Goal: Task Accomplishment & Management: Use online tool/utility

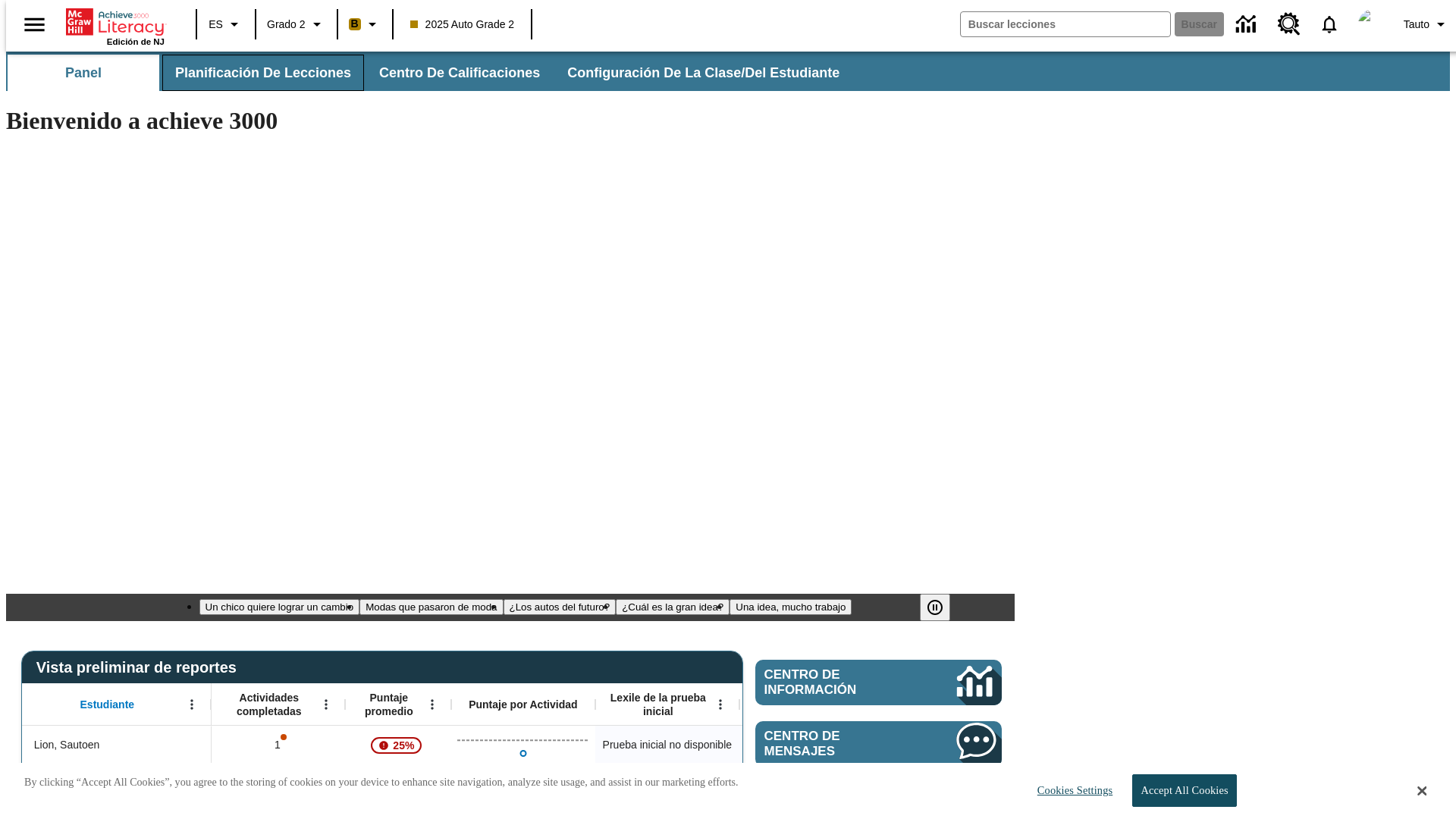
click at [254, 72] on span "Planificación de lecciones" at bounding box center [263, 72] width 176 height 17
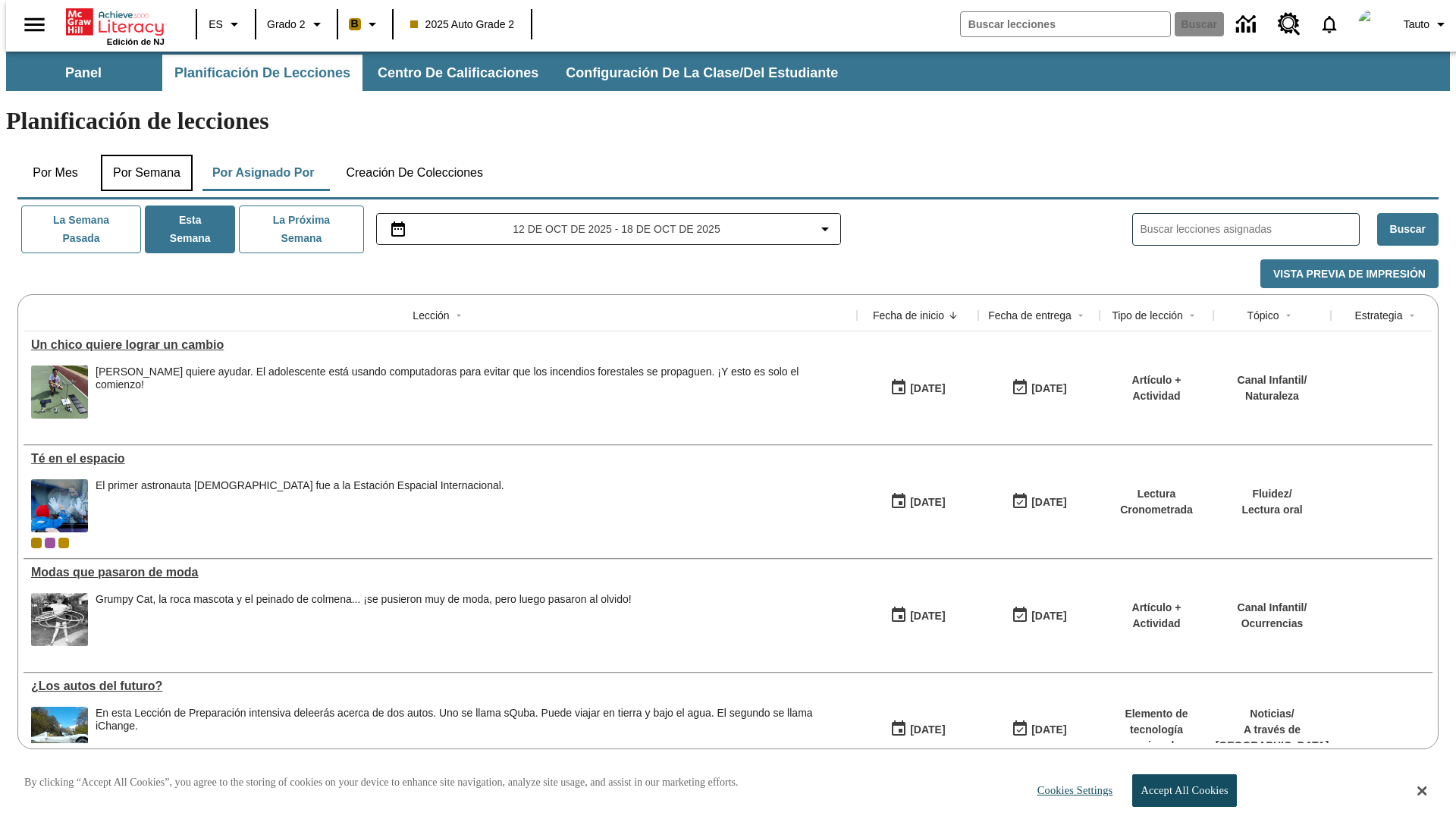
click at [142, 155] on button "Por semana" at bounding box center [146, 173] width 91 height 36
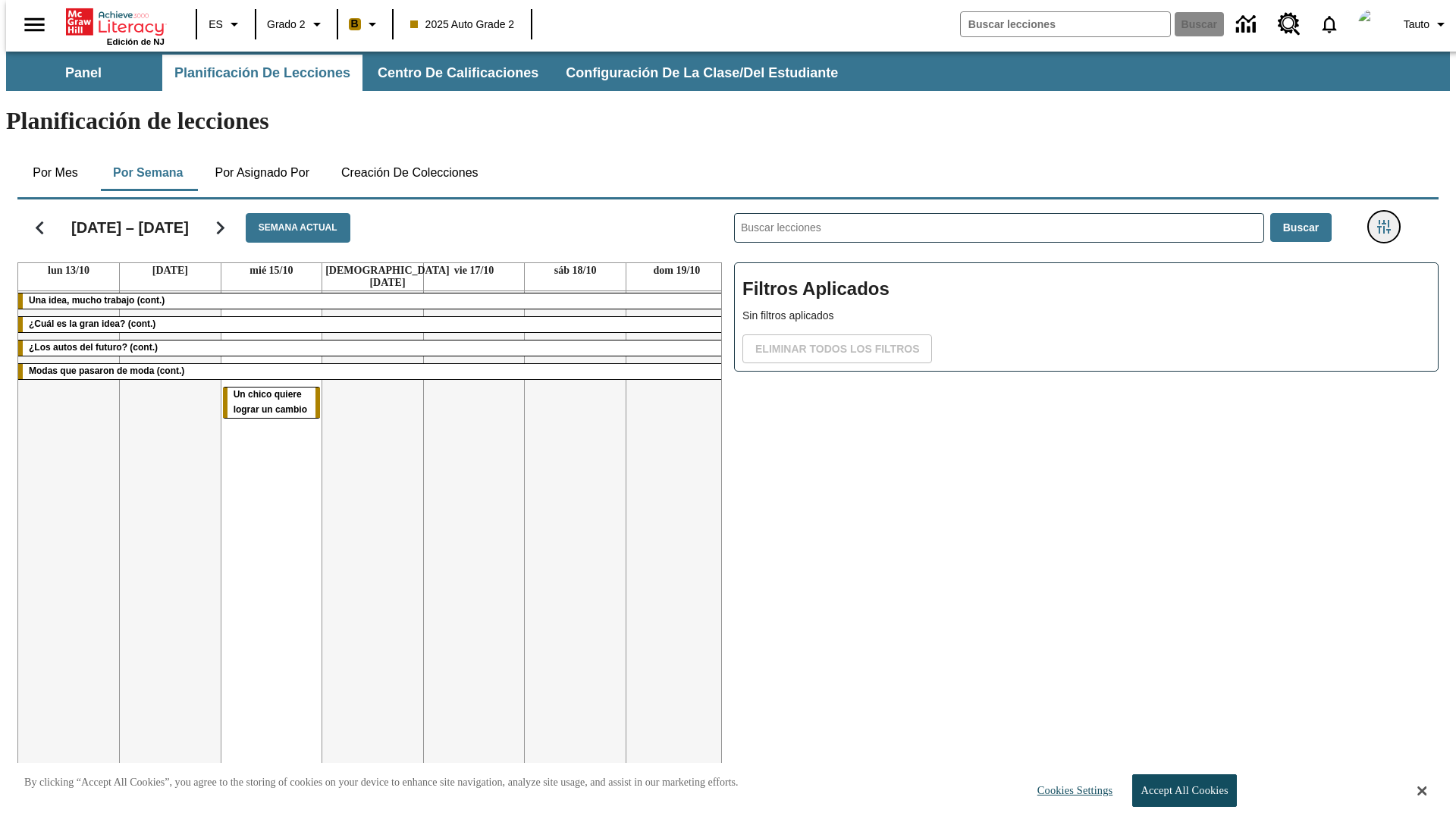
click at [1388, 220] on icon "Menú lateral de filtros" at bounding box center [1384, 226] width 14 height 14
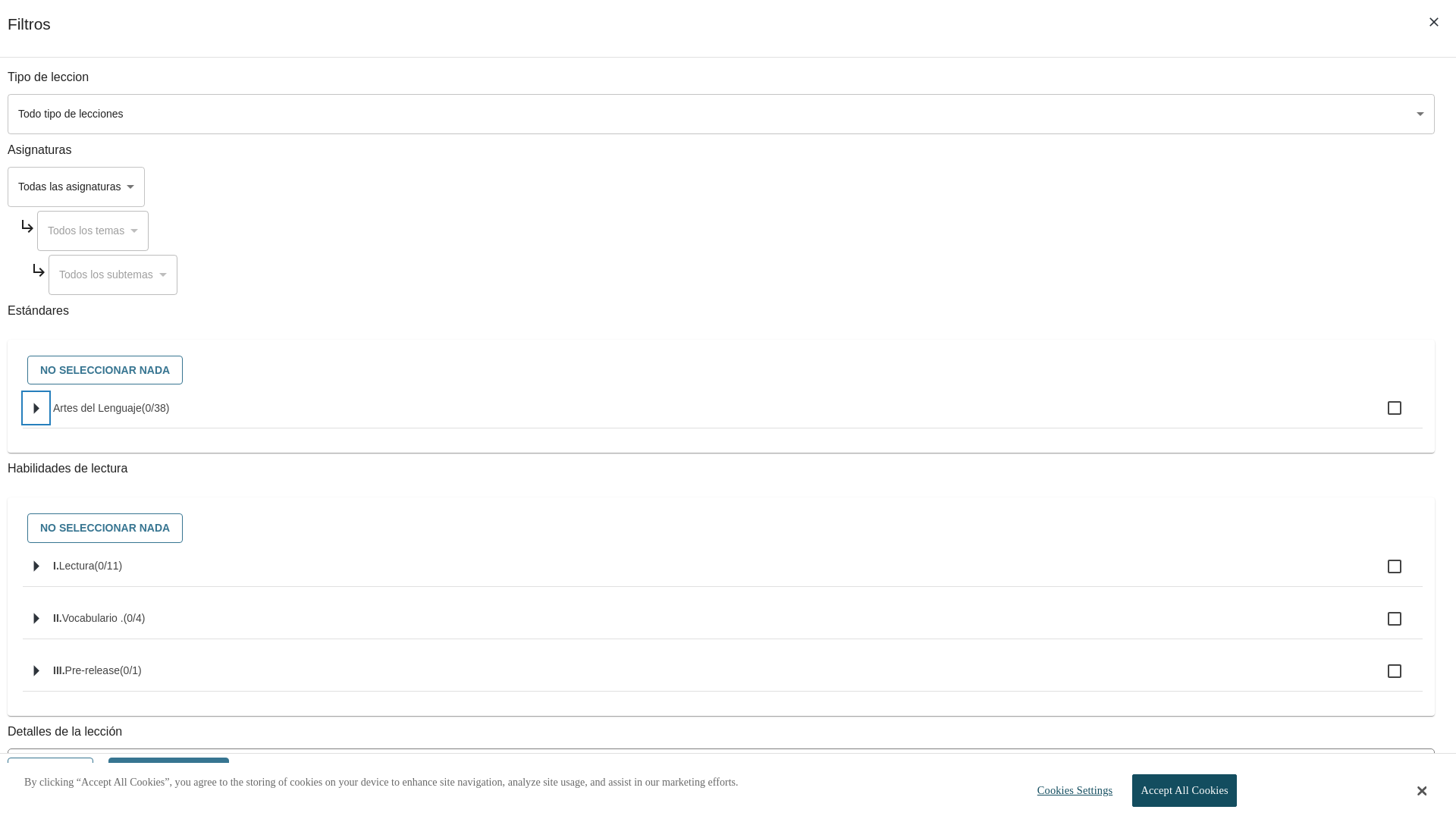
click at [40, 414] on icon "Seleccione estándares" at bounding box center [37, 409] width 5 height 12
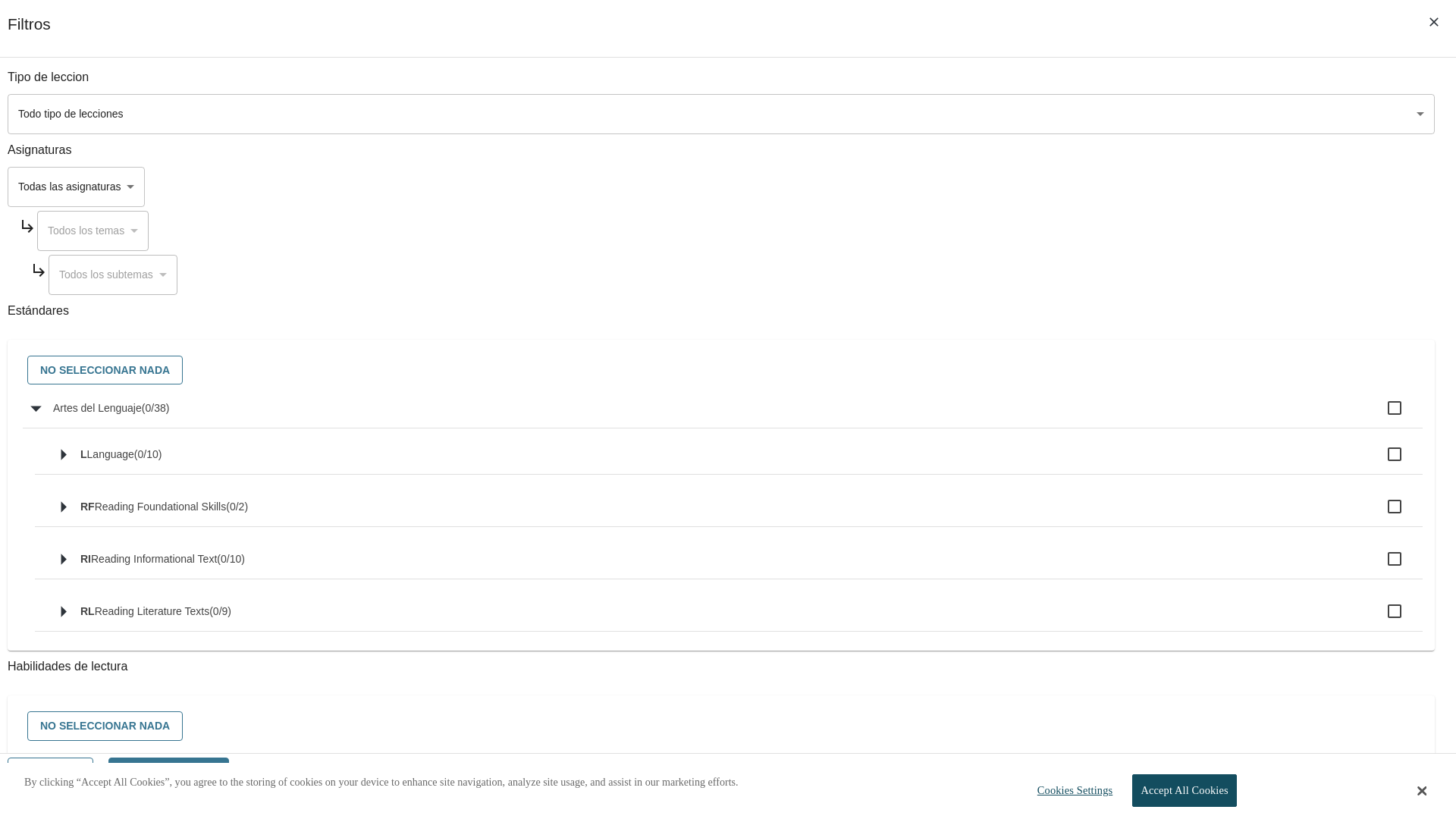
click at [1103, 417] on label "Artes del Lenguaje ( 0 / 38 )" at bounding box center [732, 408] width 1357 height 32
click at [1378, 417] on input "Artes del Lenguaje ( 0 / 38 )" at bounding box center [1394, 408] width 32 height 32
checkbox input "true"
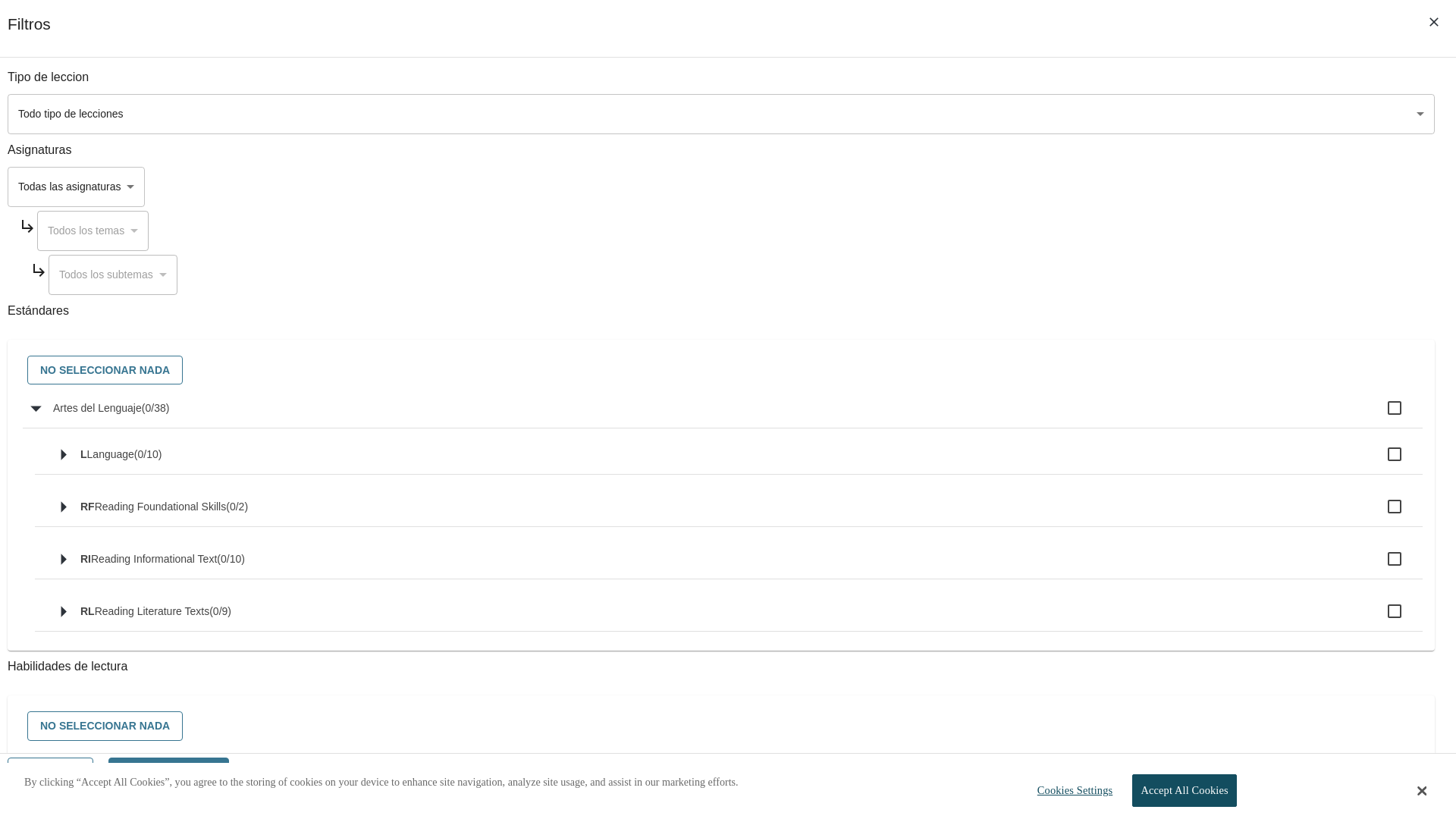
checkbox input "true"
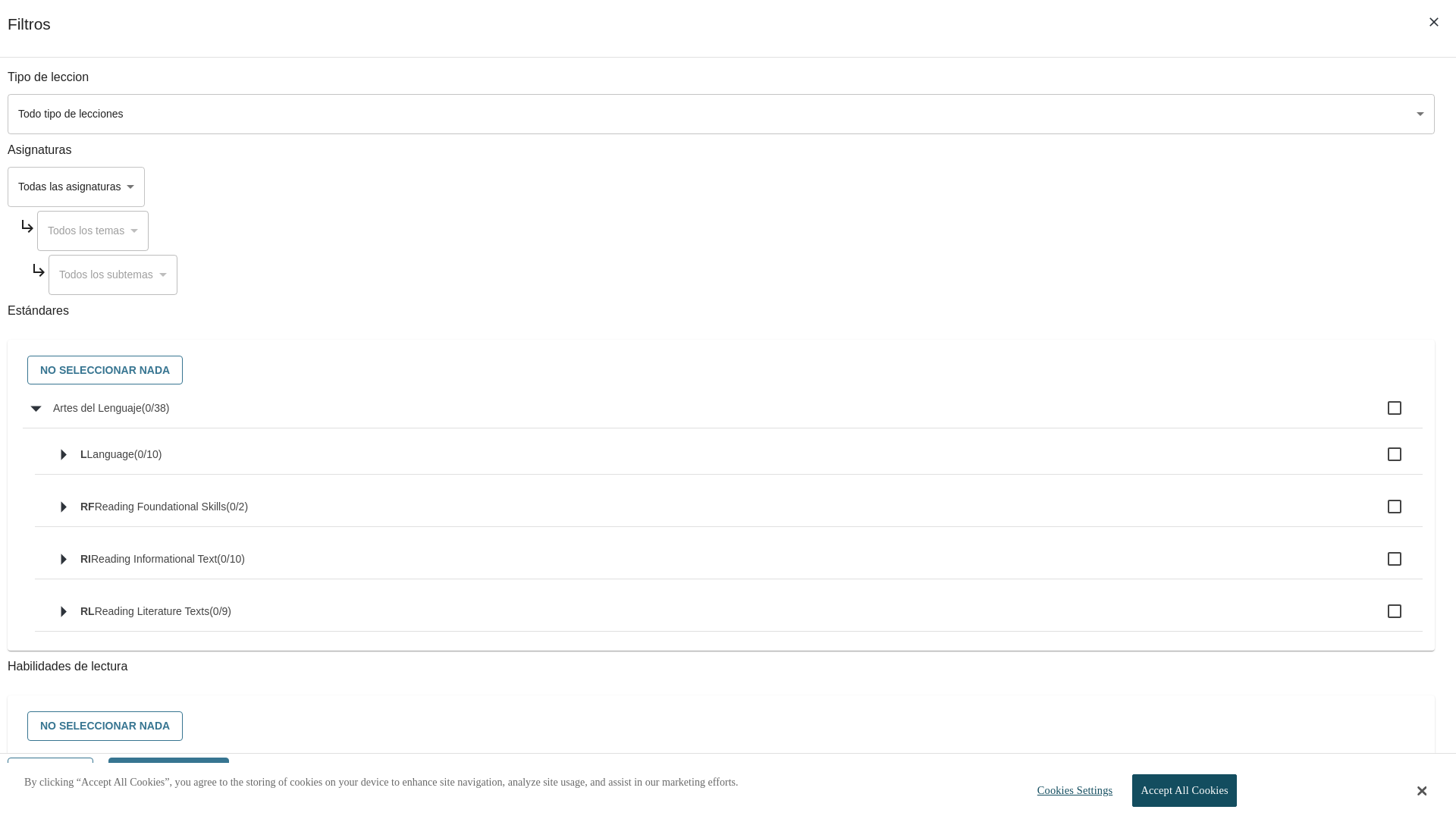
checkbox input "true"
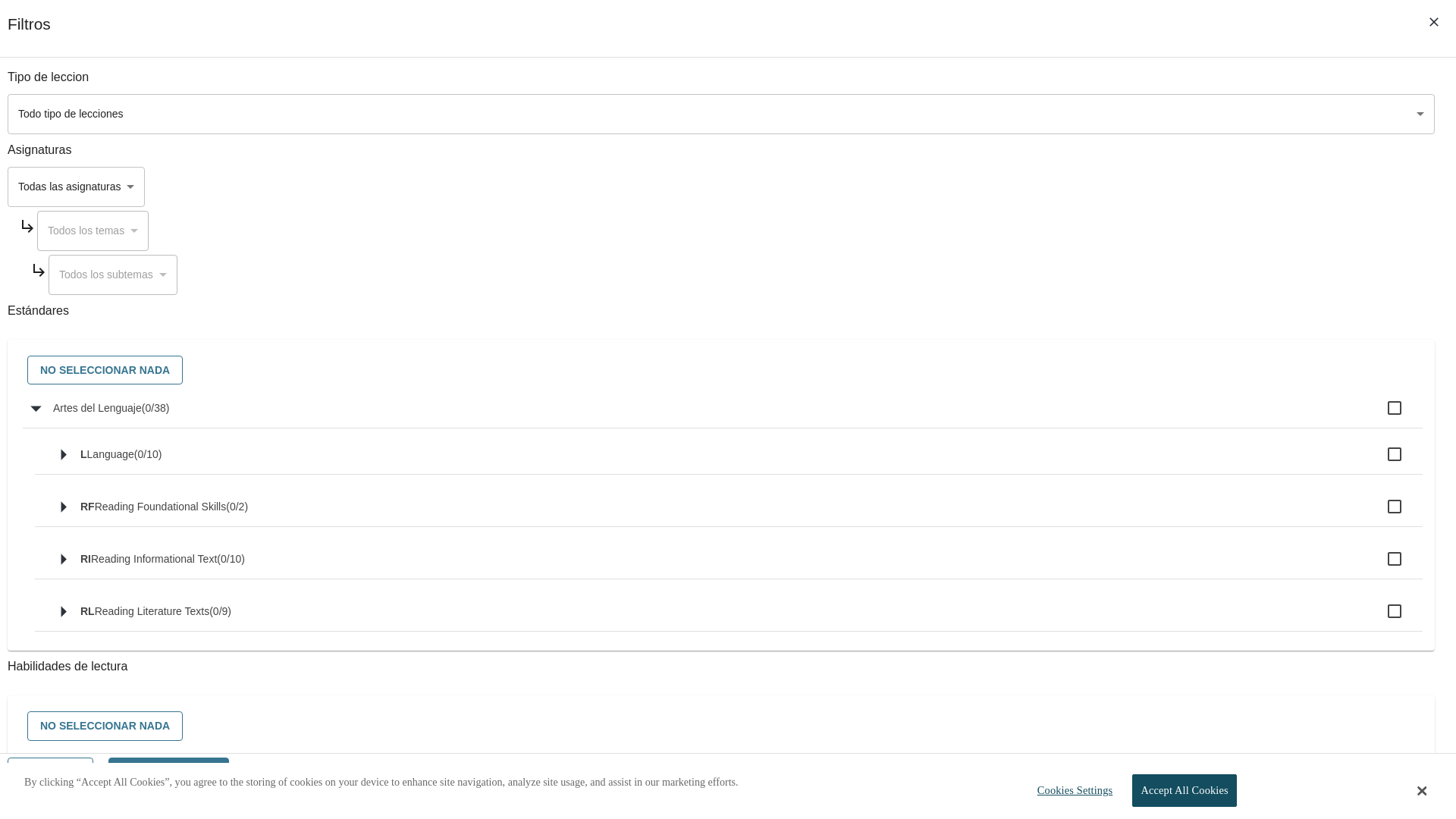
checkbox input "true"
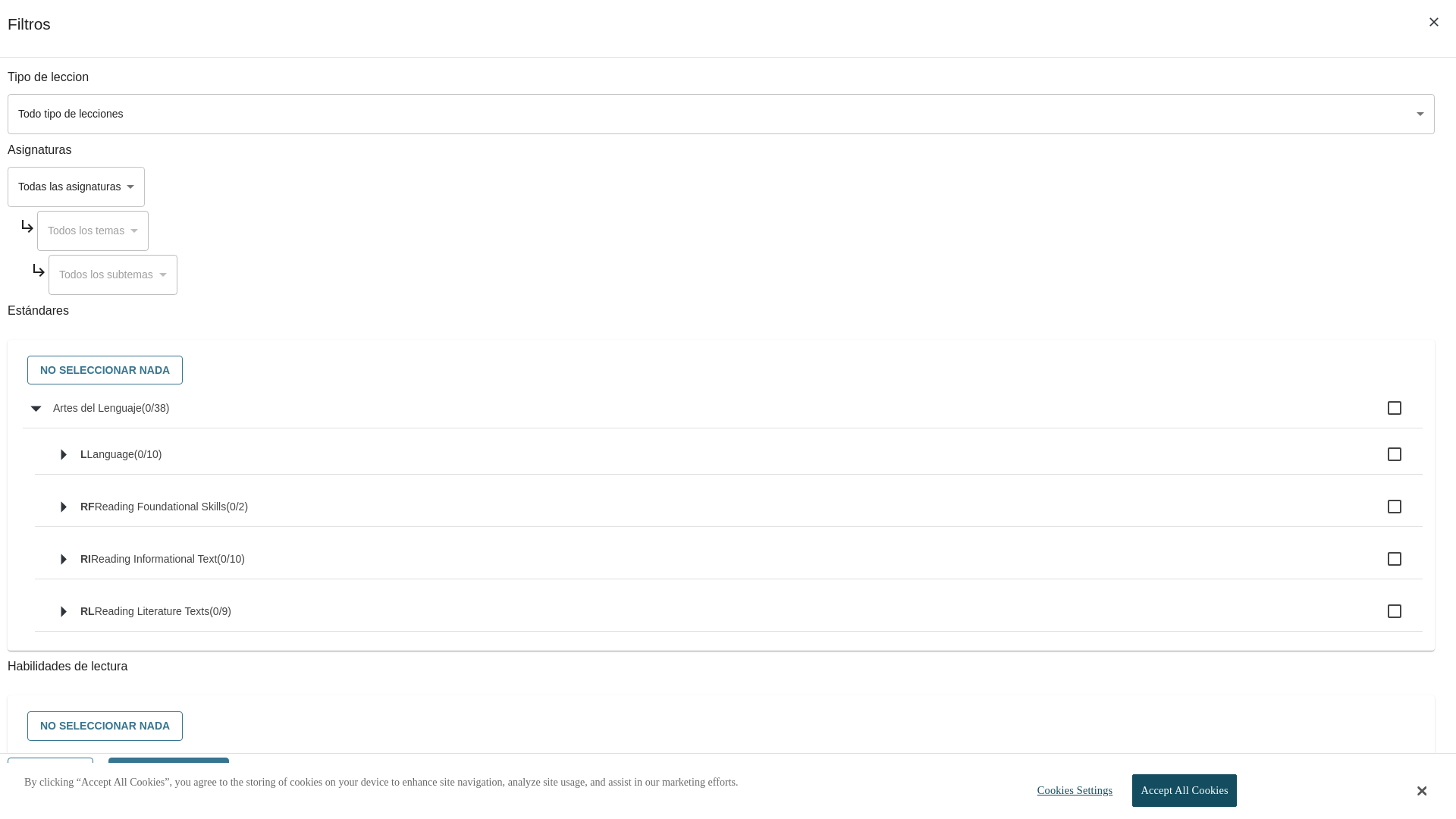
checkbox input "true"
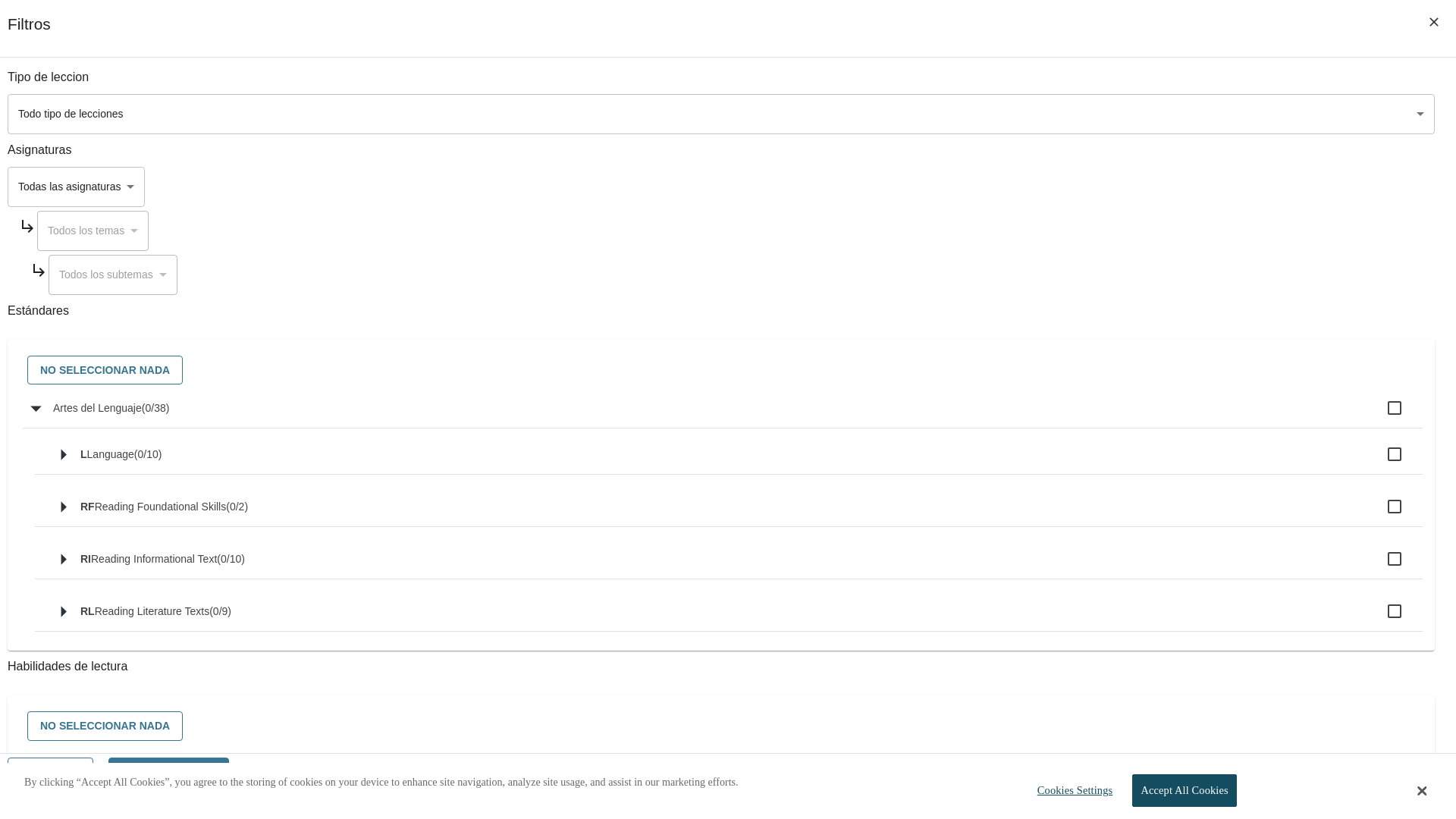
checkbox input "true"
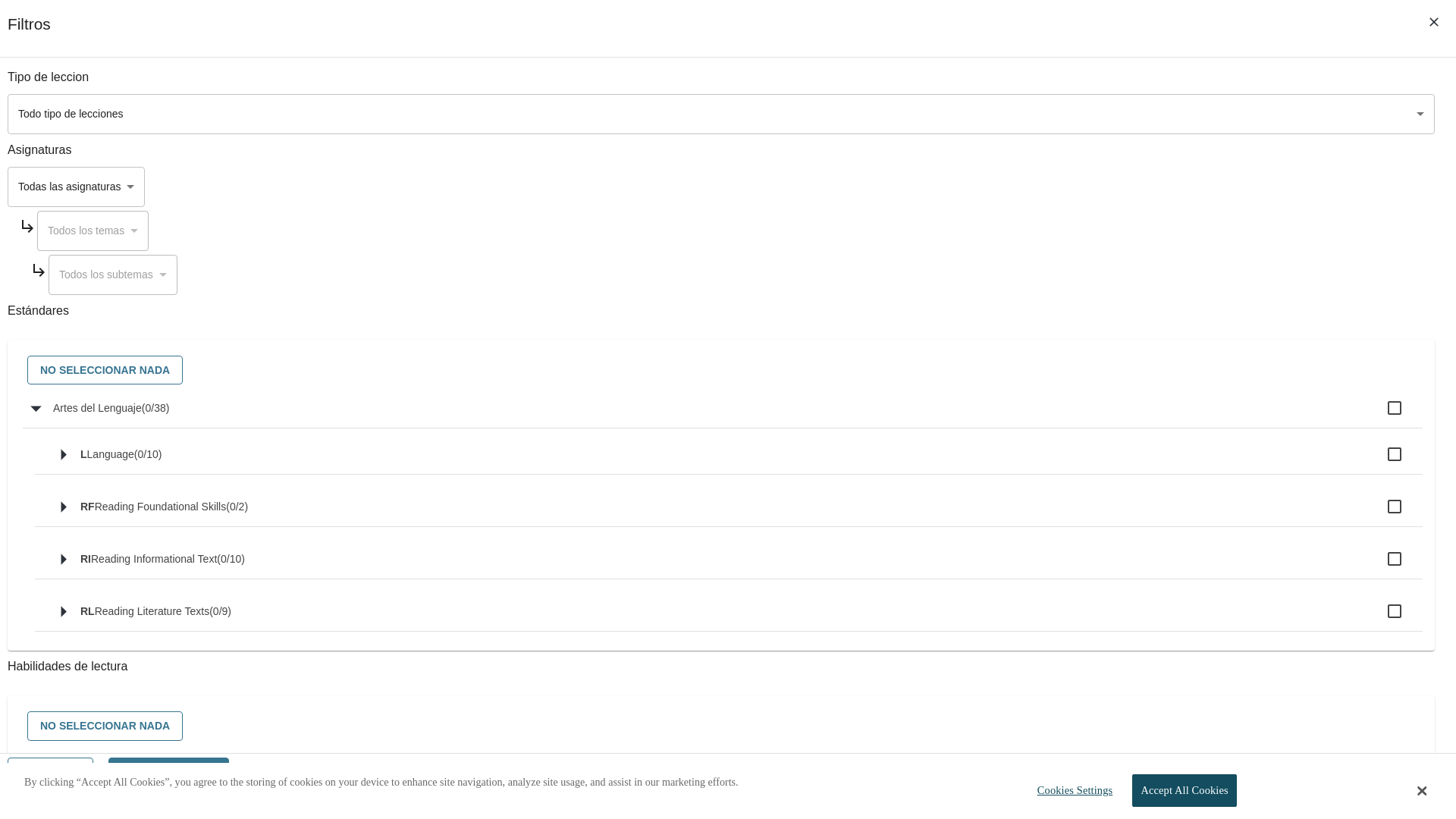
checkbox input "true"
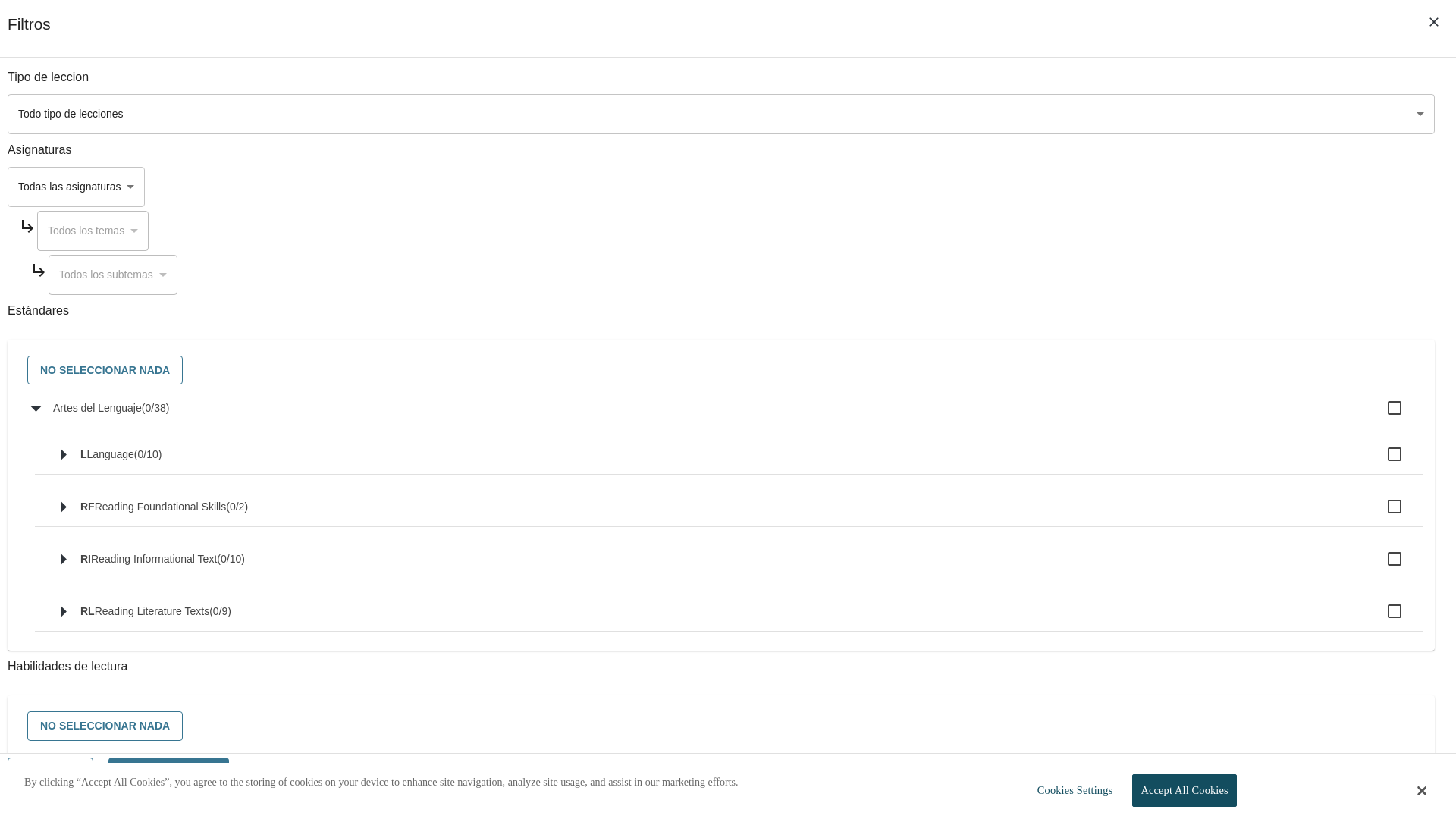
checkbox input "true"
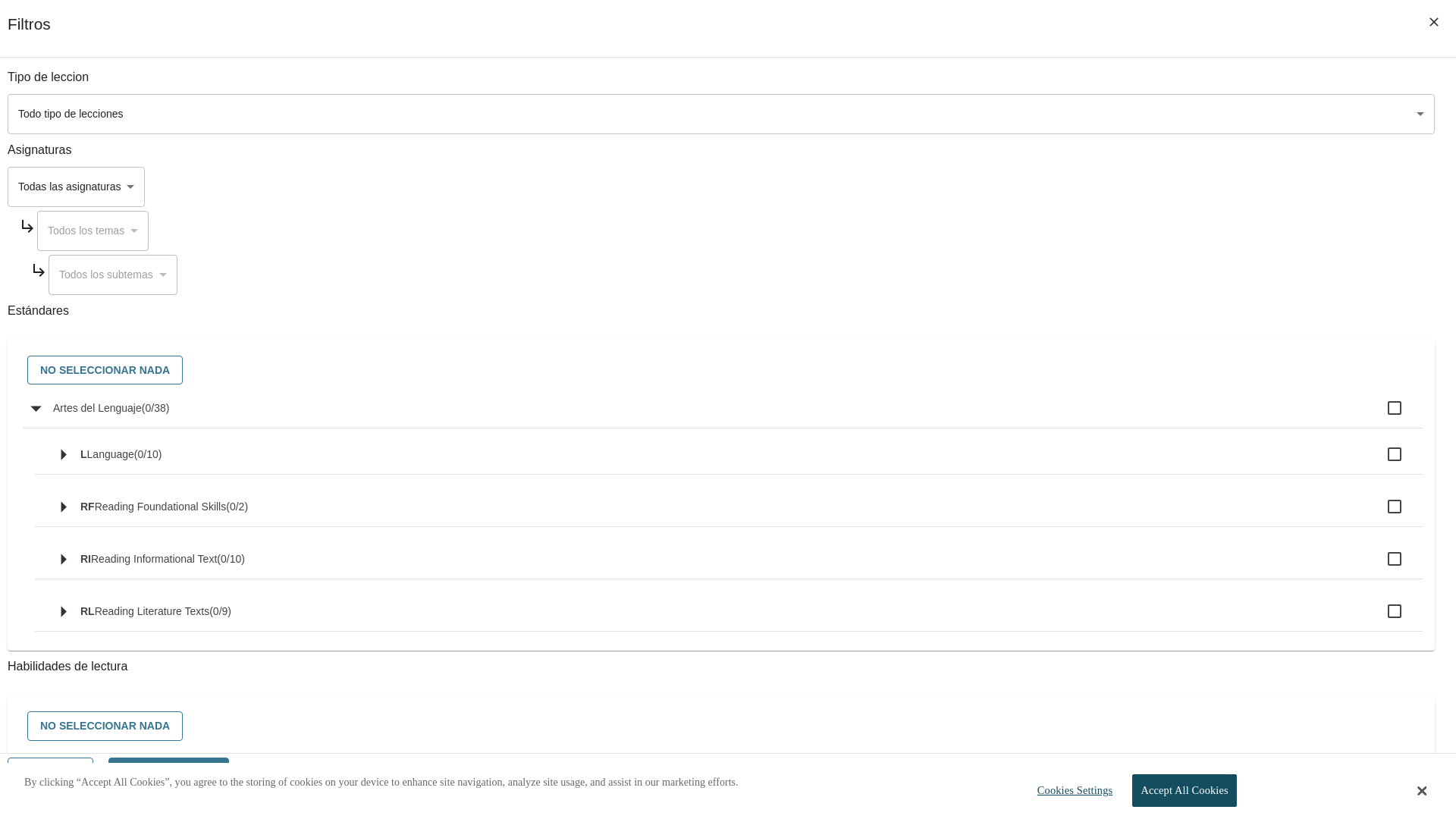
checkbox input "true"
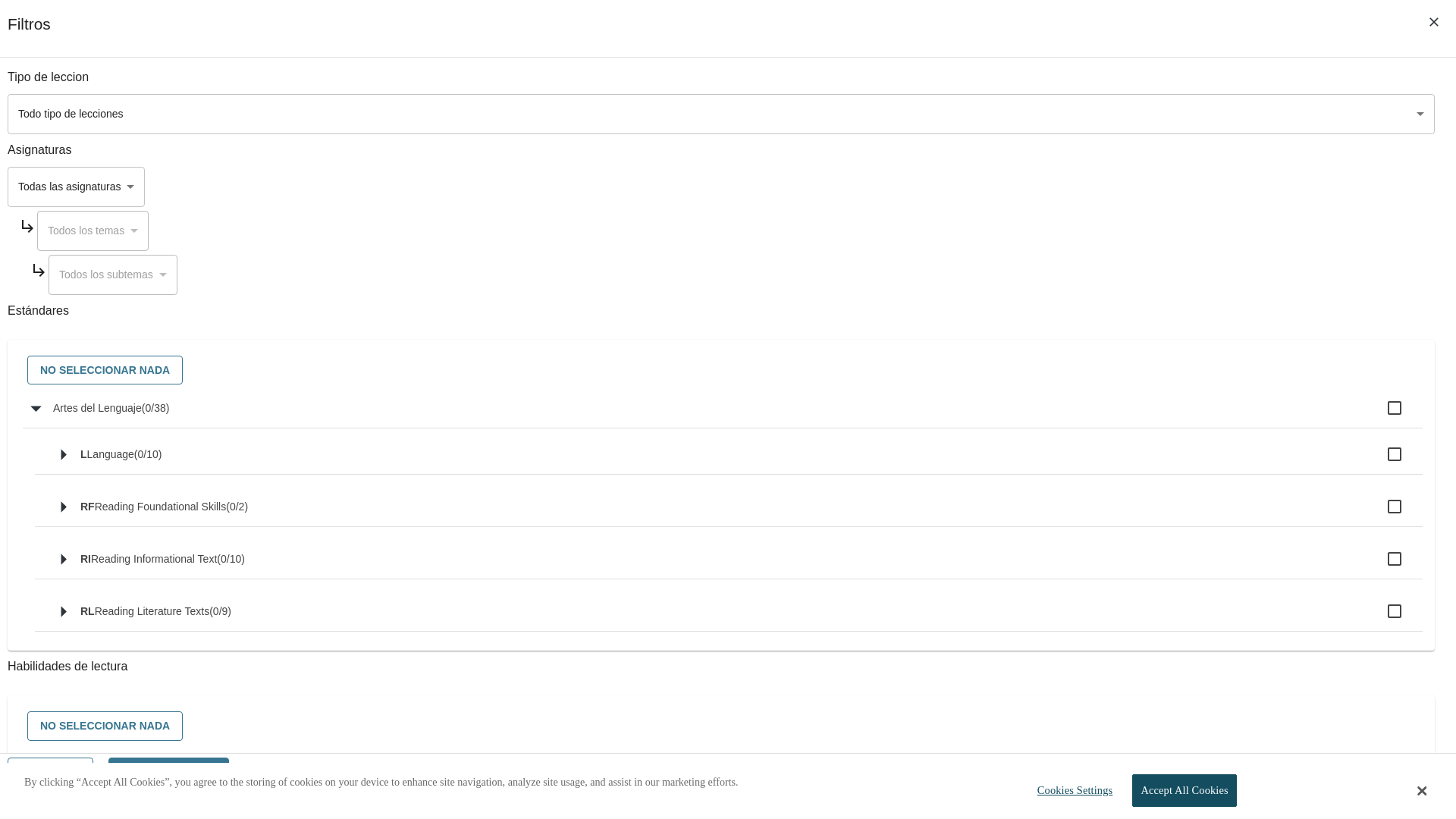
checkbox input "true"
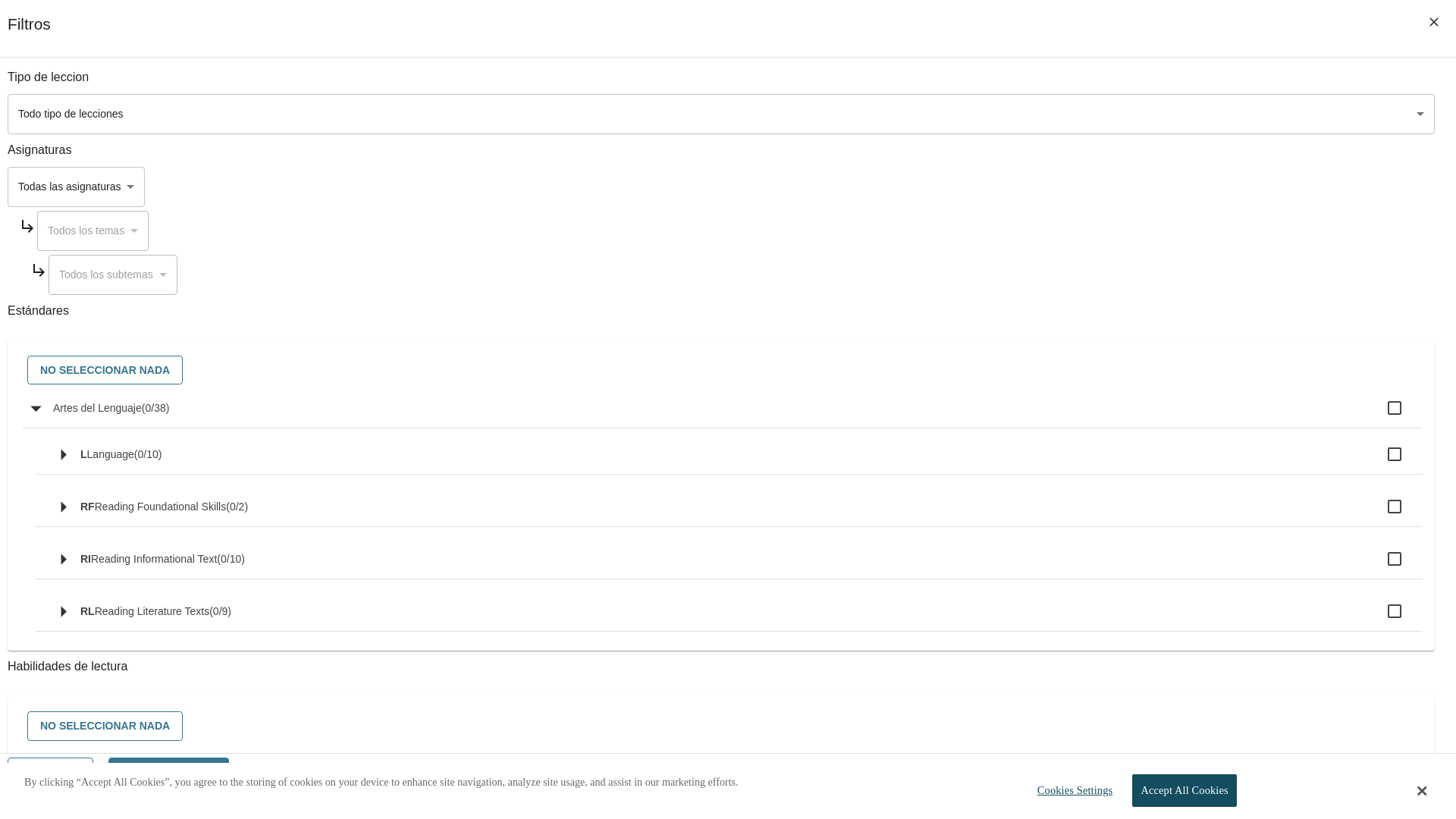
checkbox input "true"
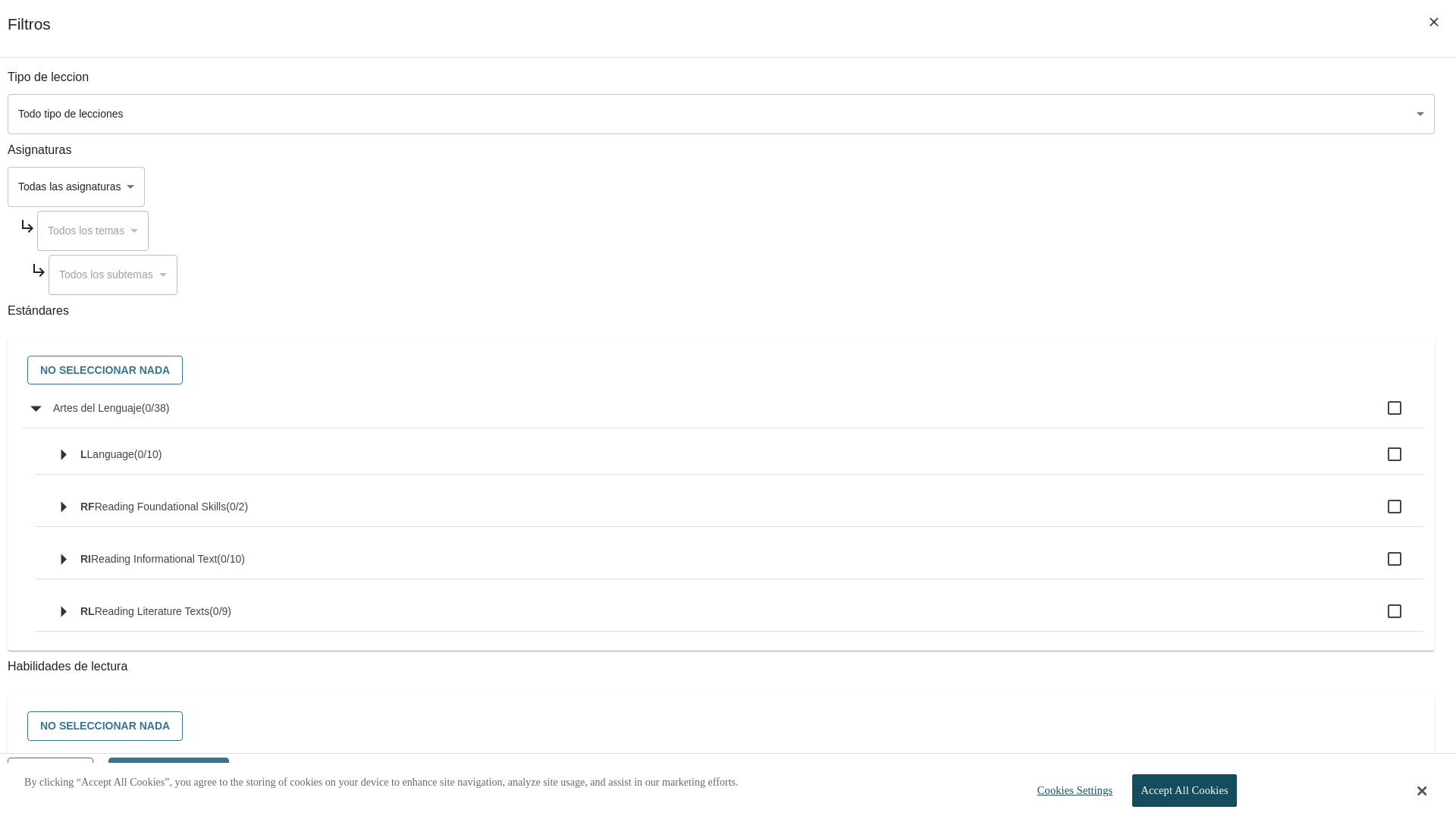
checkbox input "true"
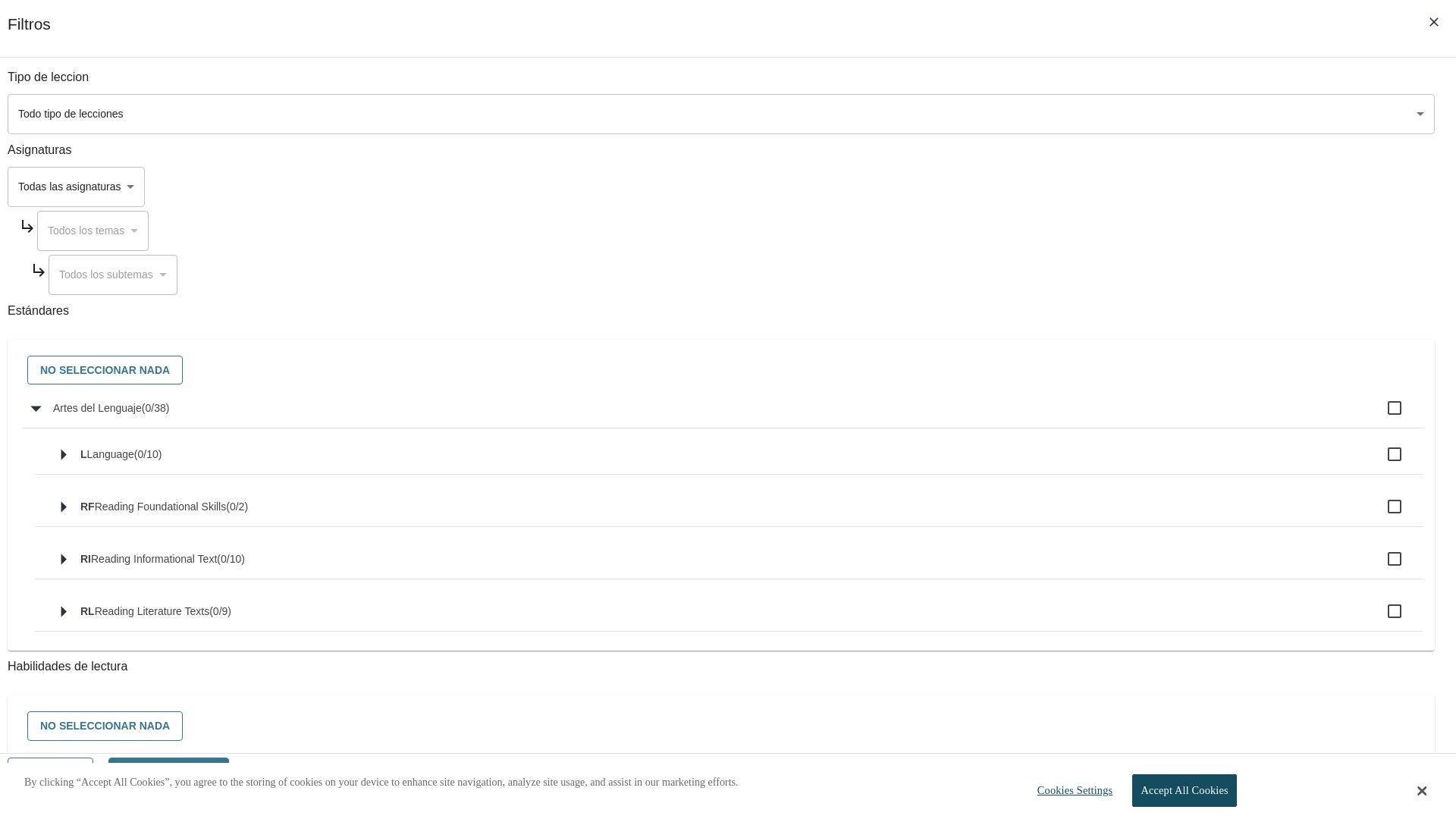
checkbox input "true"
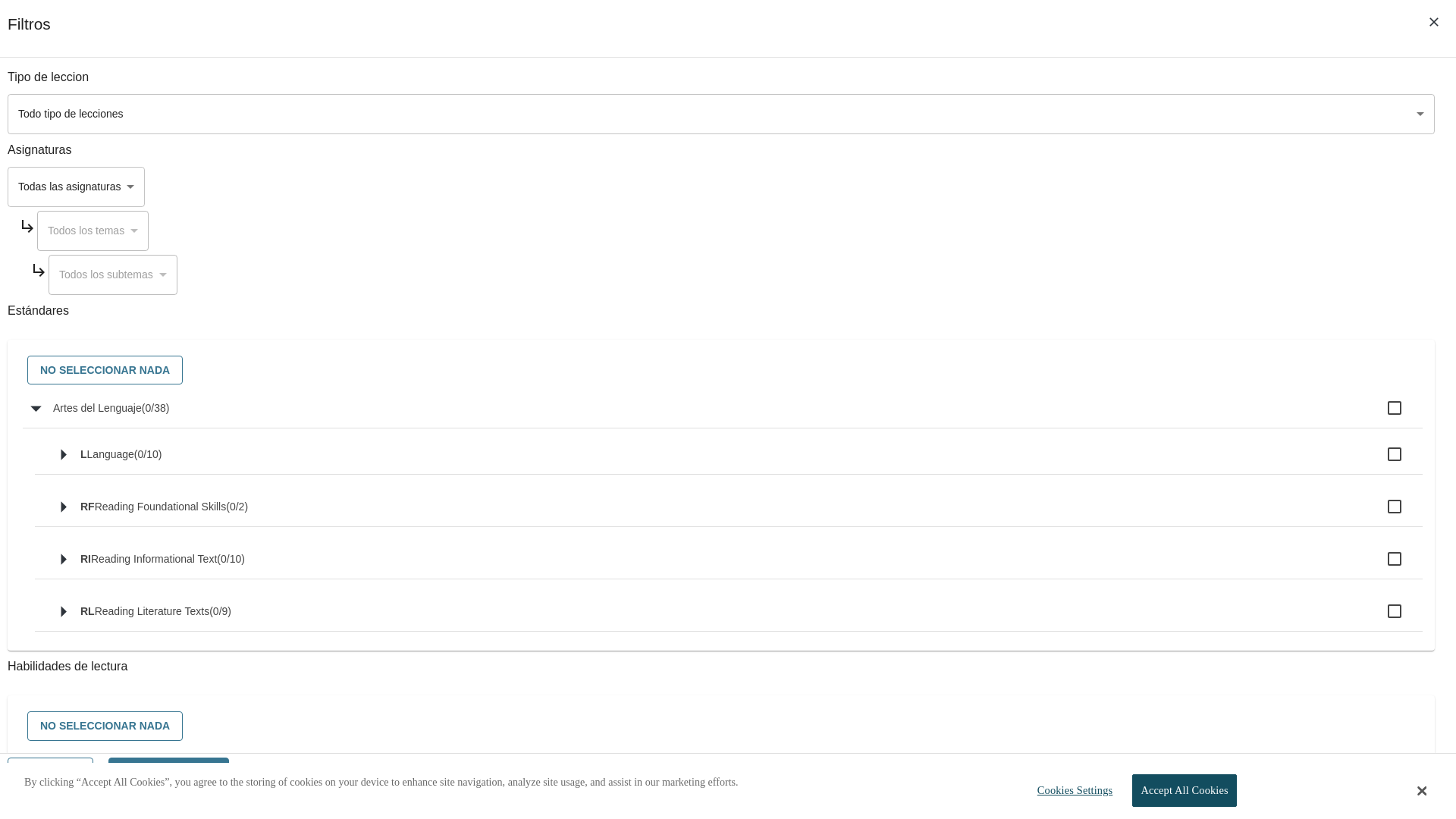
checkbox input "true"
click at [183, 371] on button "No seleccionar nada" at bounding box center [105, 371] width 156 height 30
checkbox input "false"
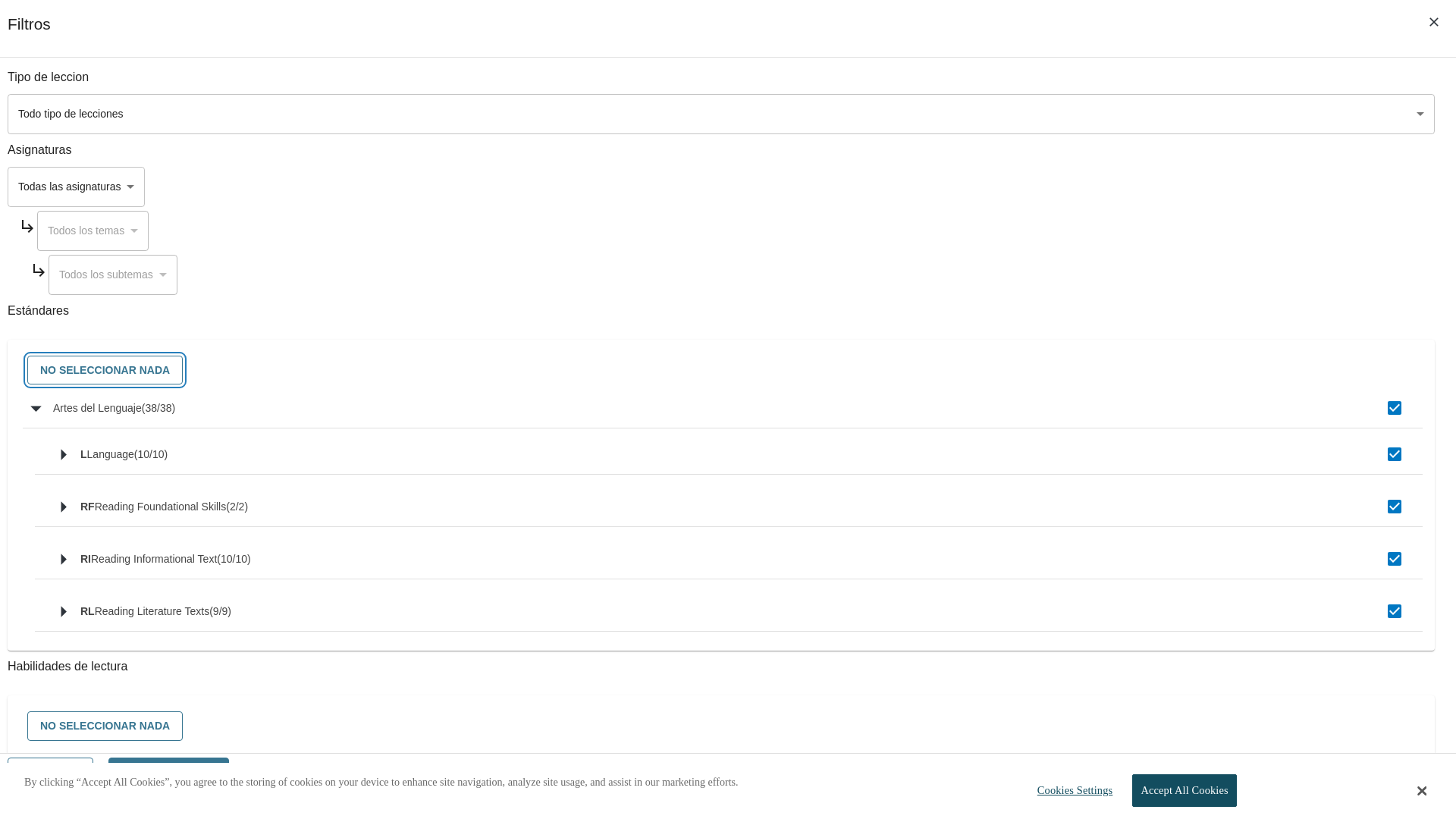
checkbox input "false"
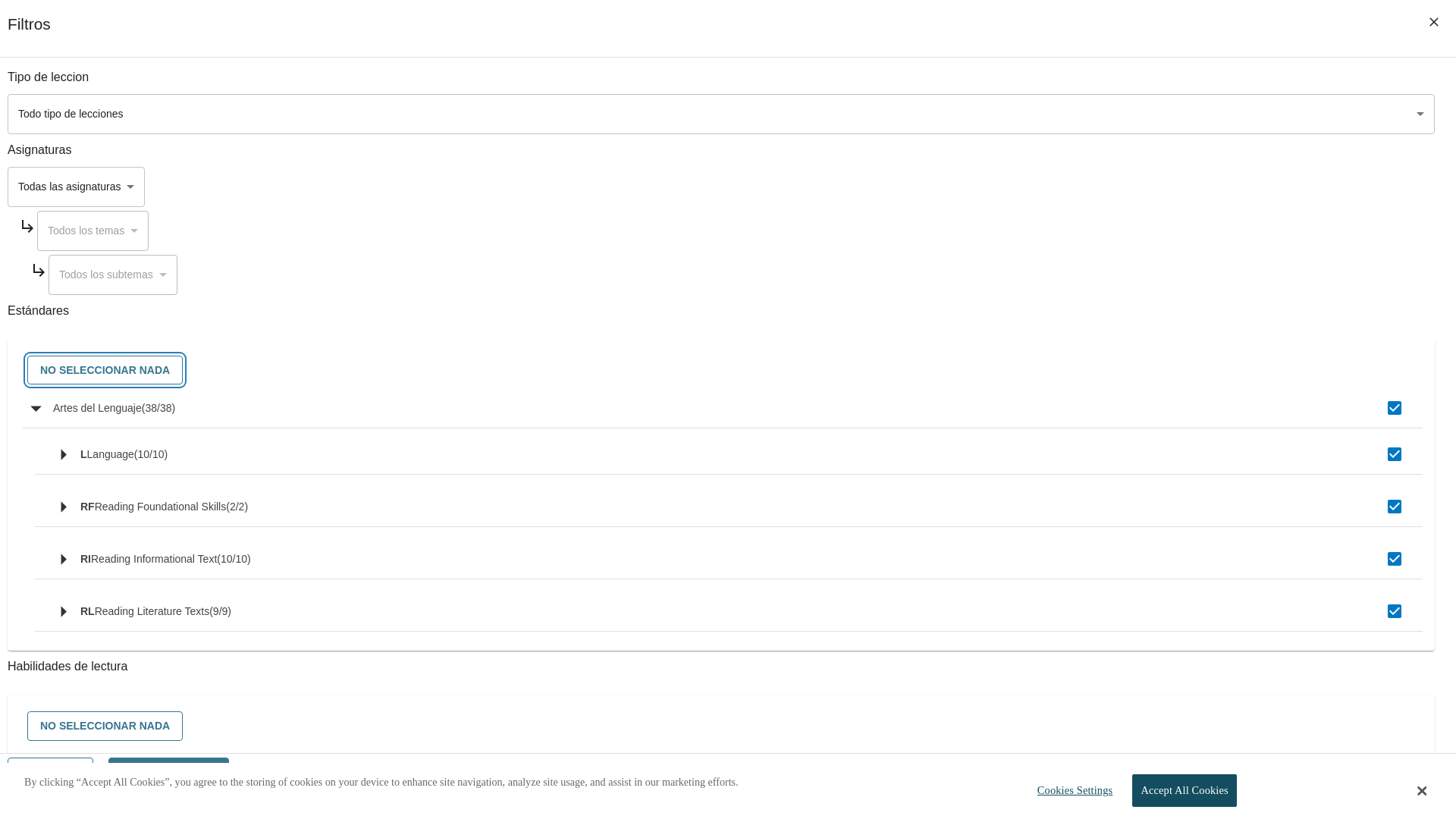
checkbox input "false"
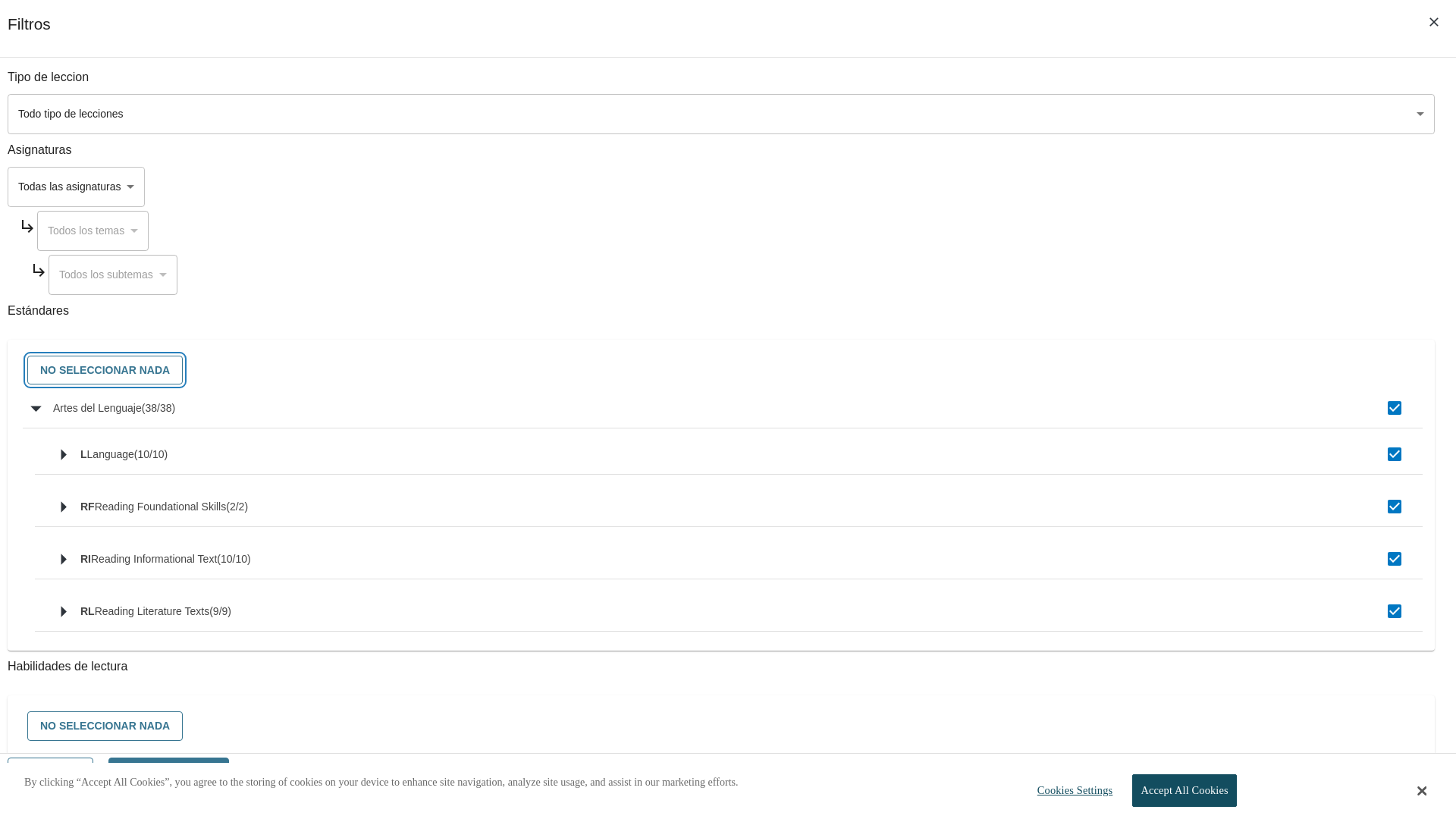
checkbox input "false"
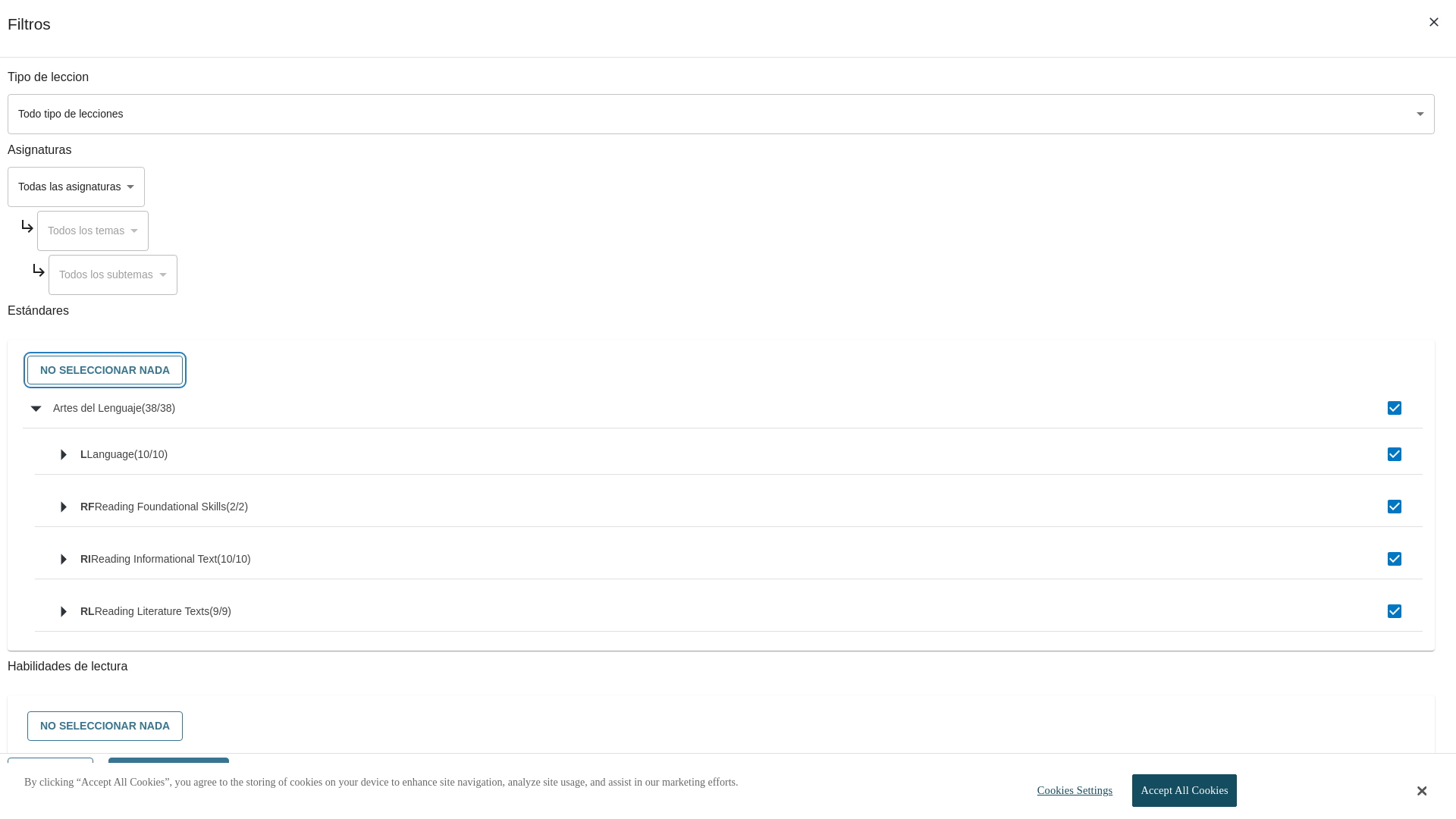
checkbox input "false"
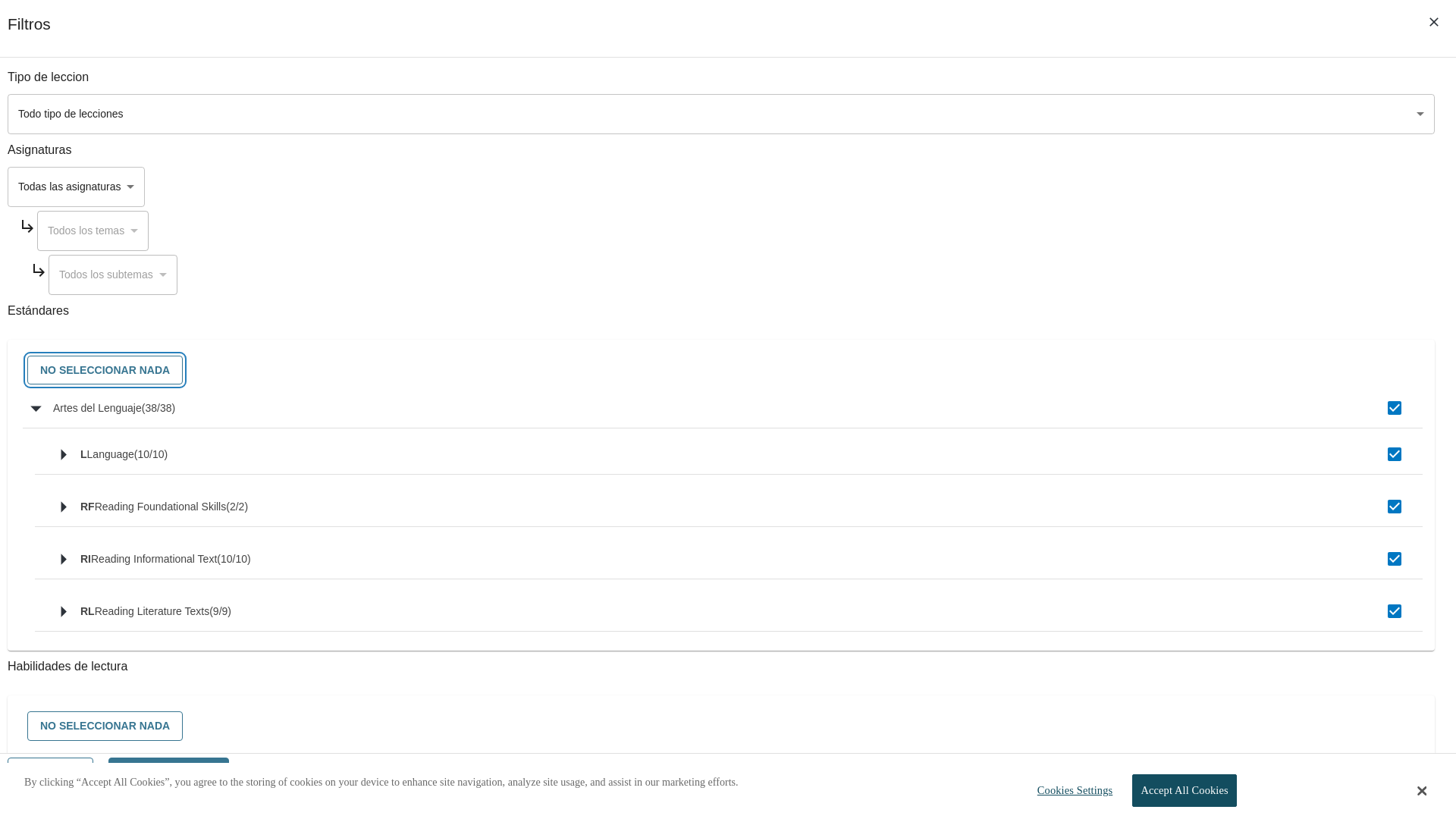
checkbox input "false"
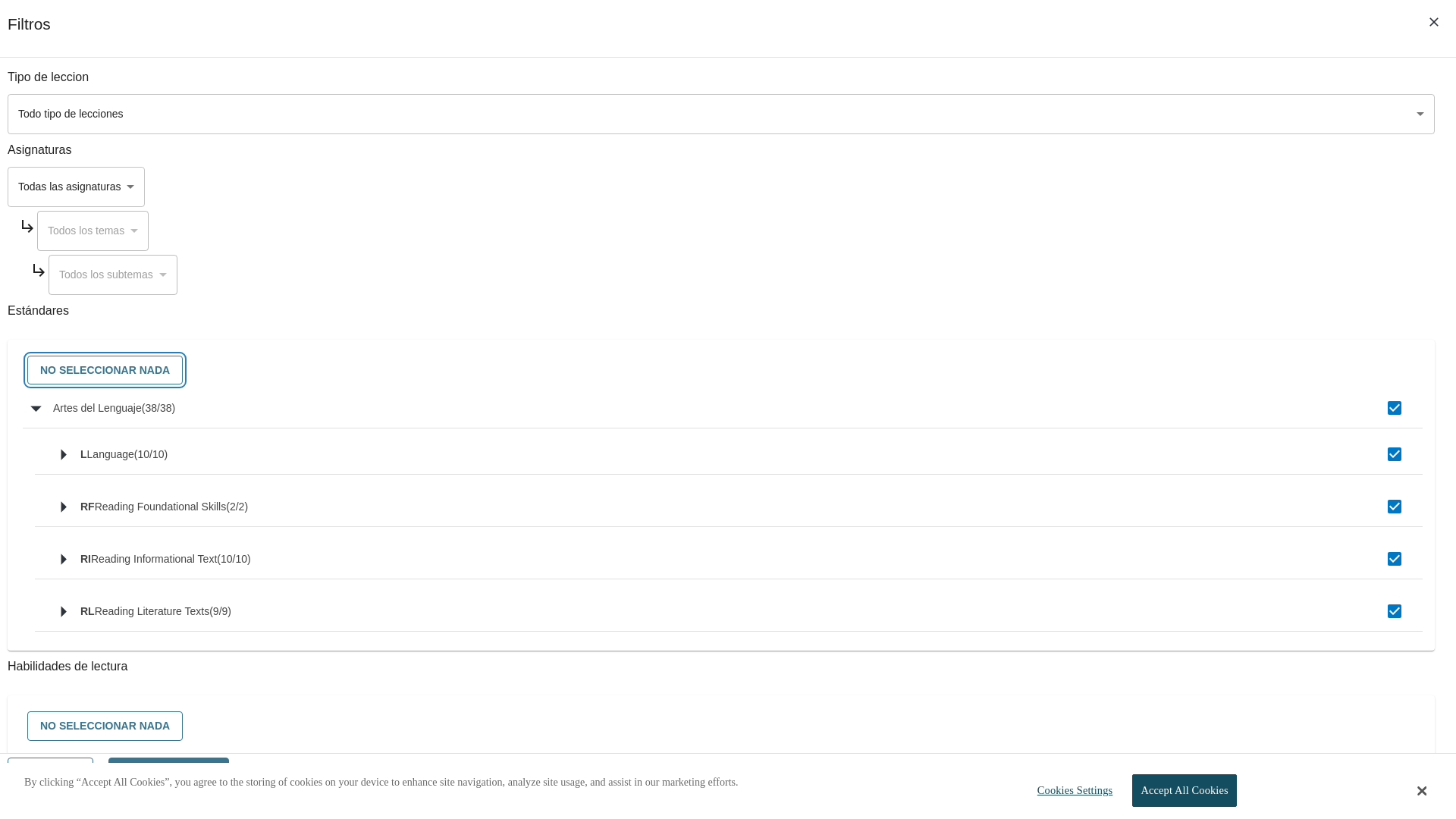
checkbox input "false"
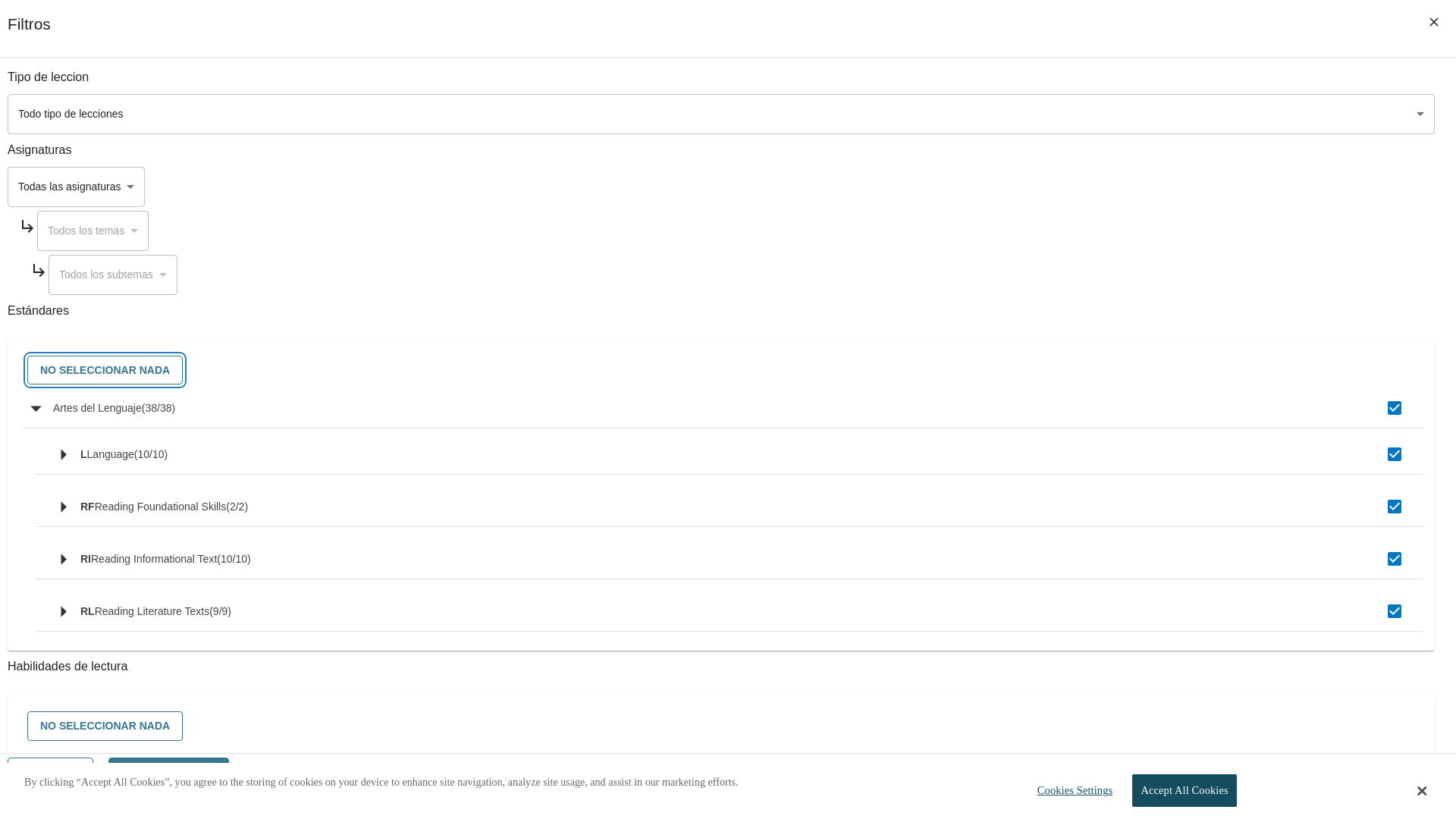
checkbox input "false"
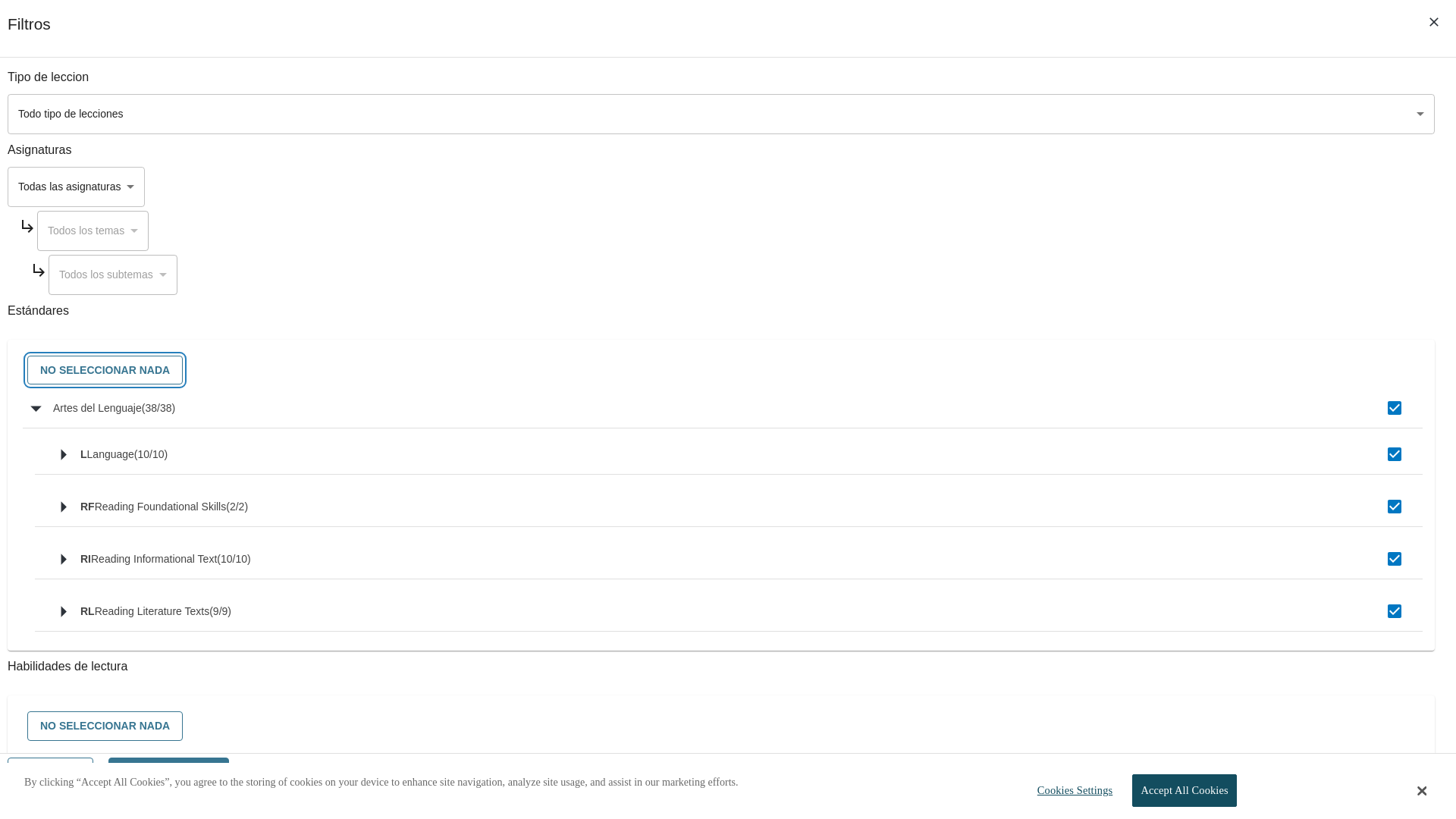
checkbox input "false"
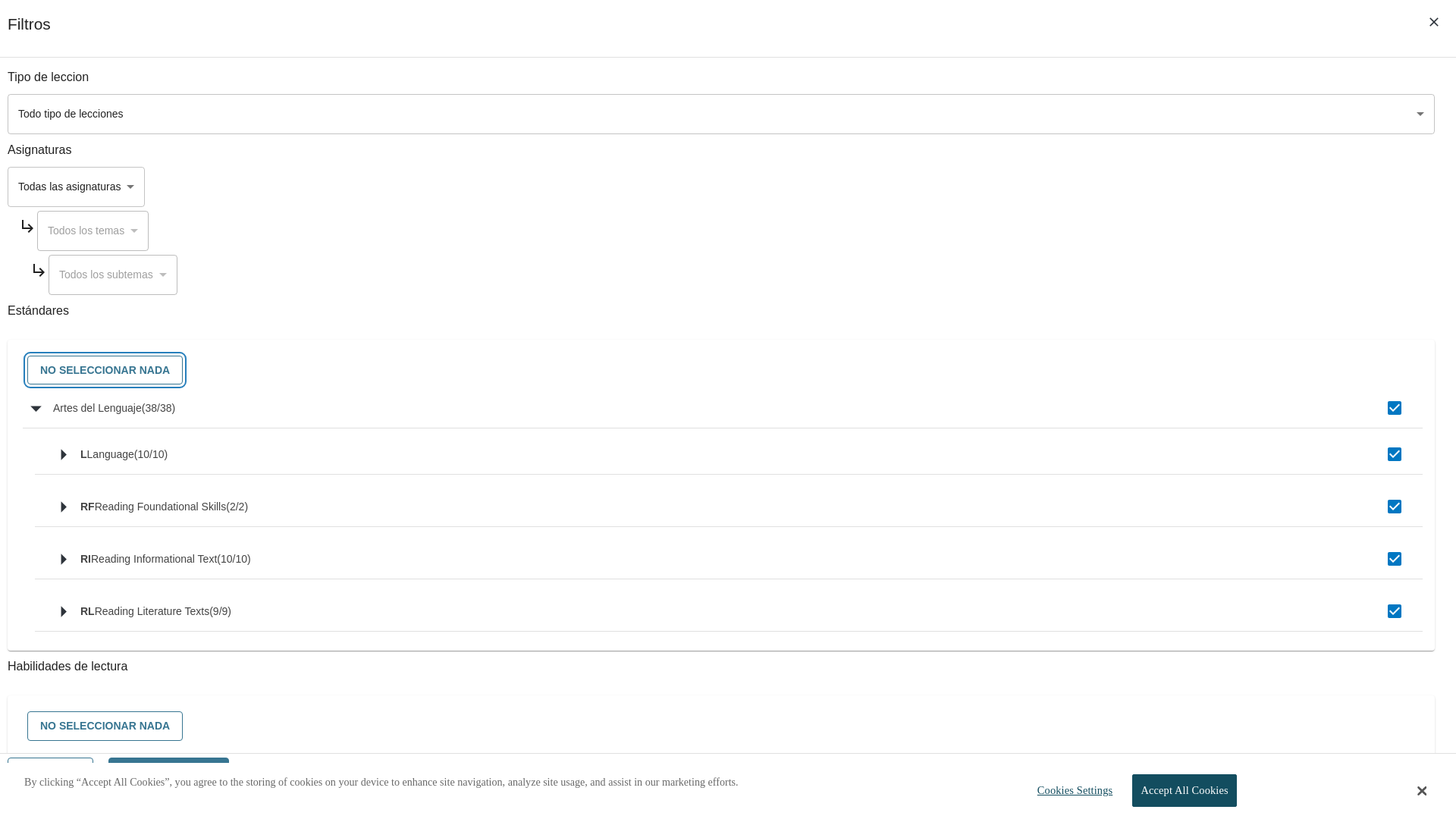
checkbox input "false"
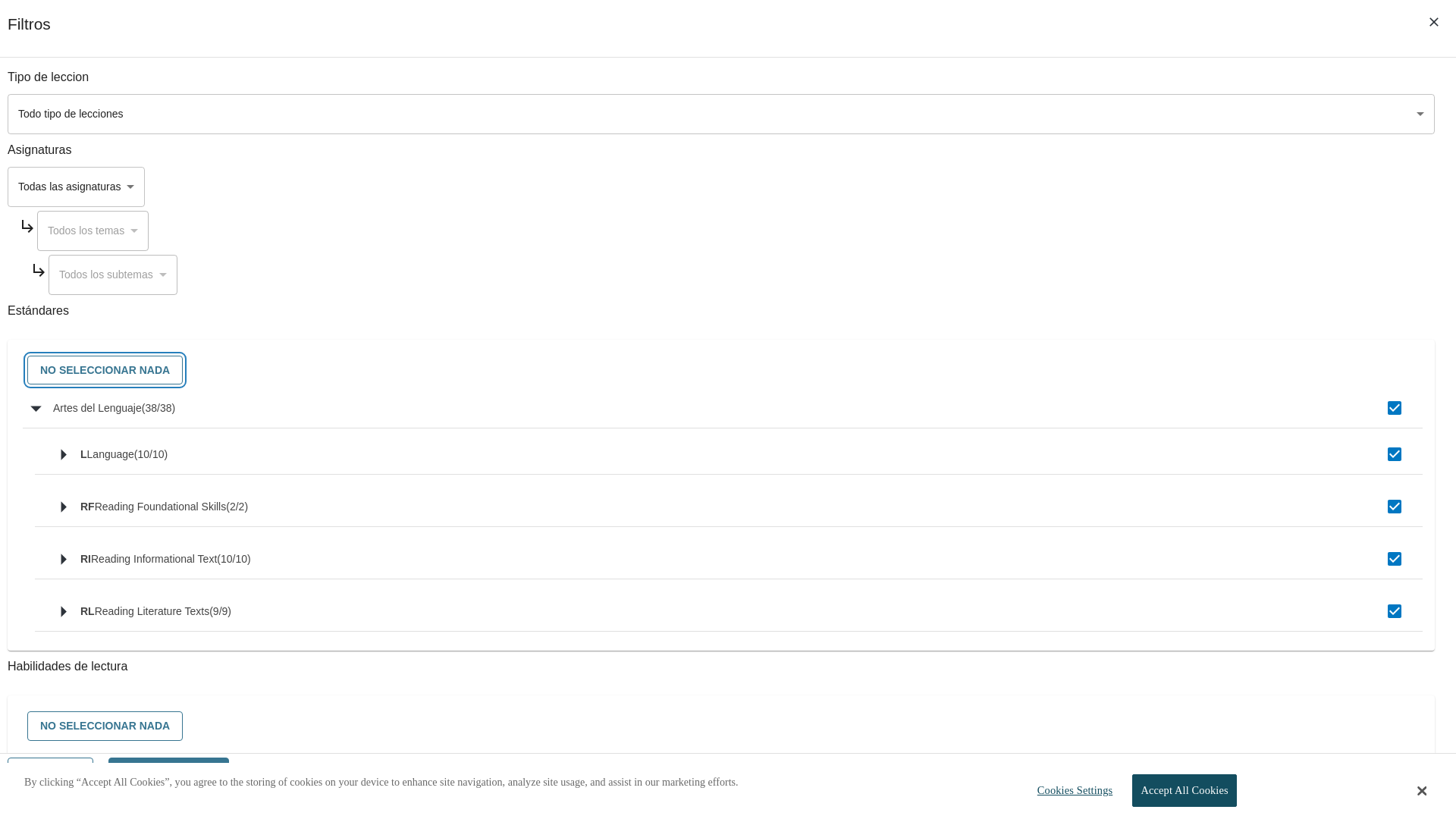
checkbox input "false"
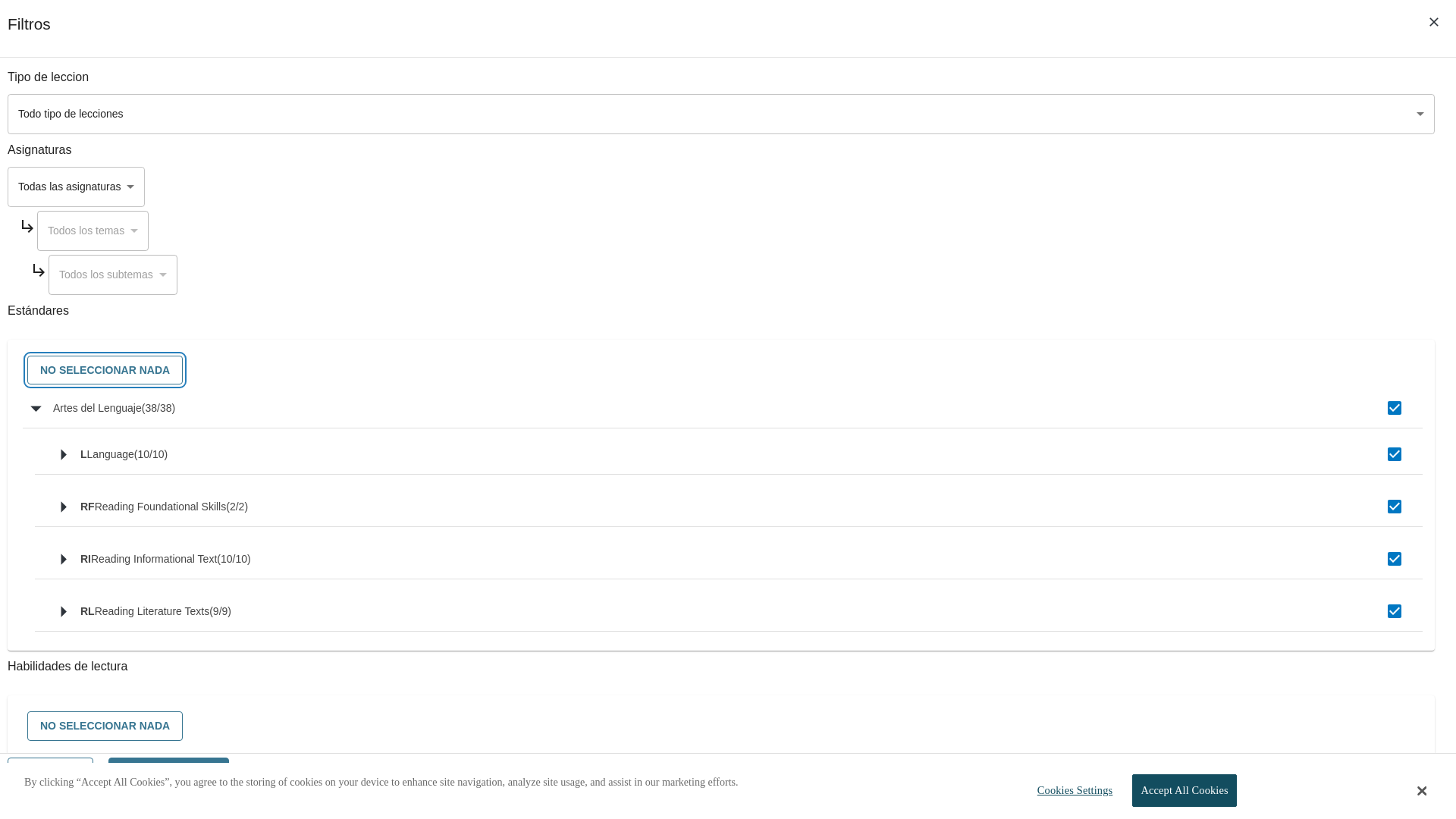
checkbox input "false"
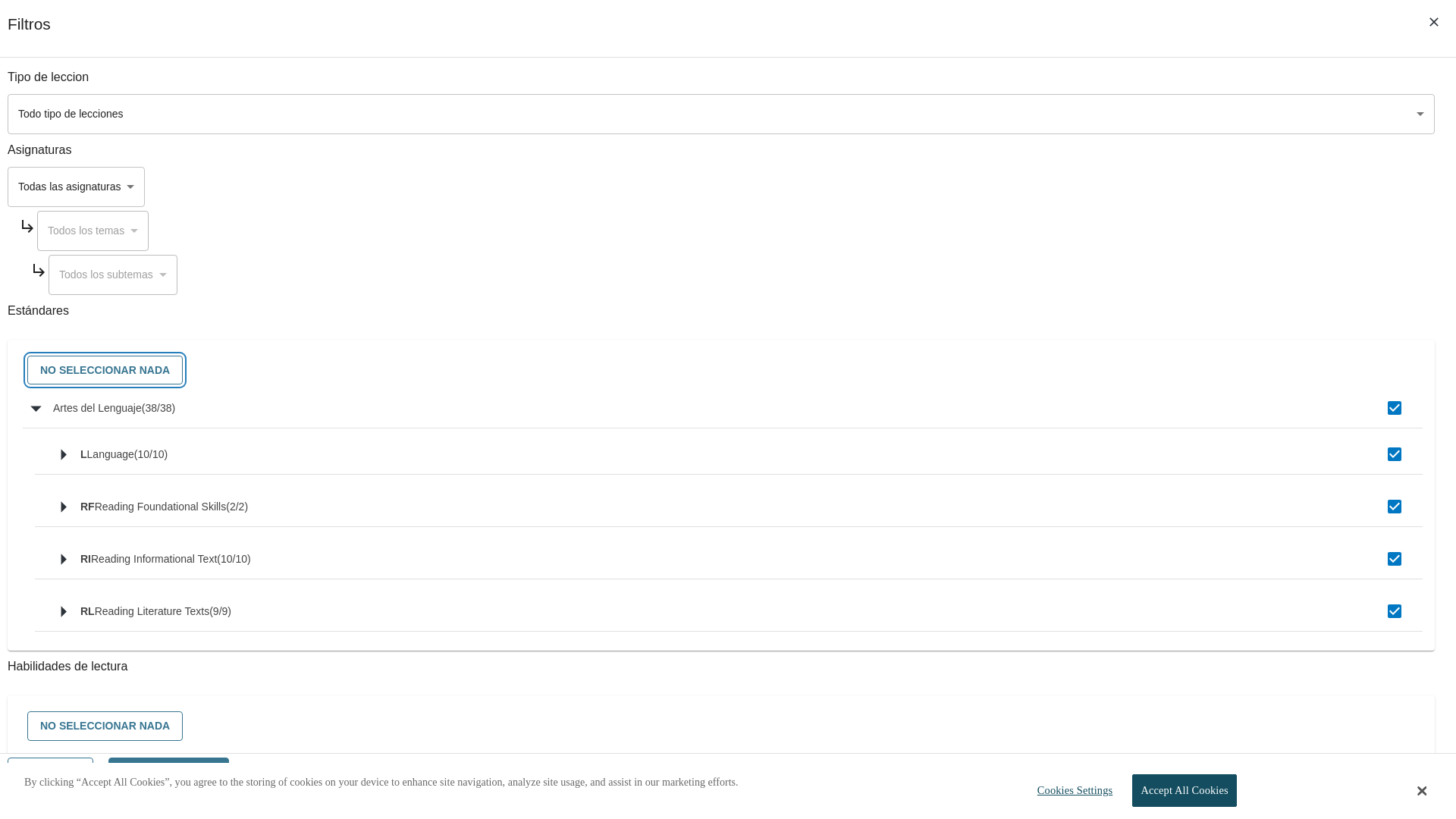
checkbox input "false"
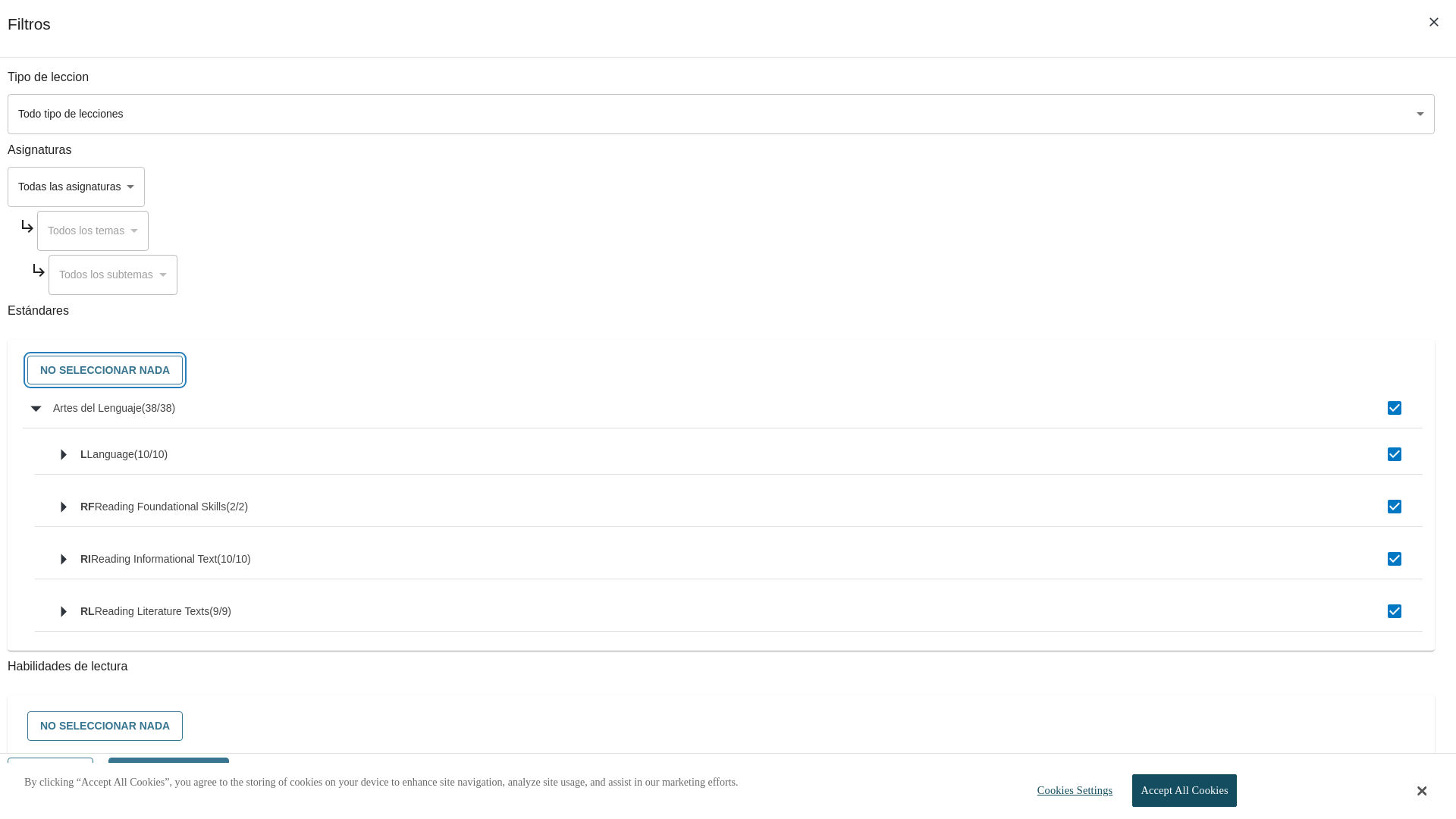
checkbox input "false"
